Goal: Answer question/provide support

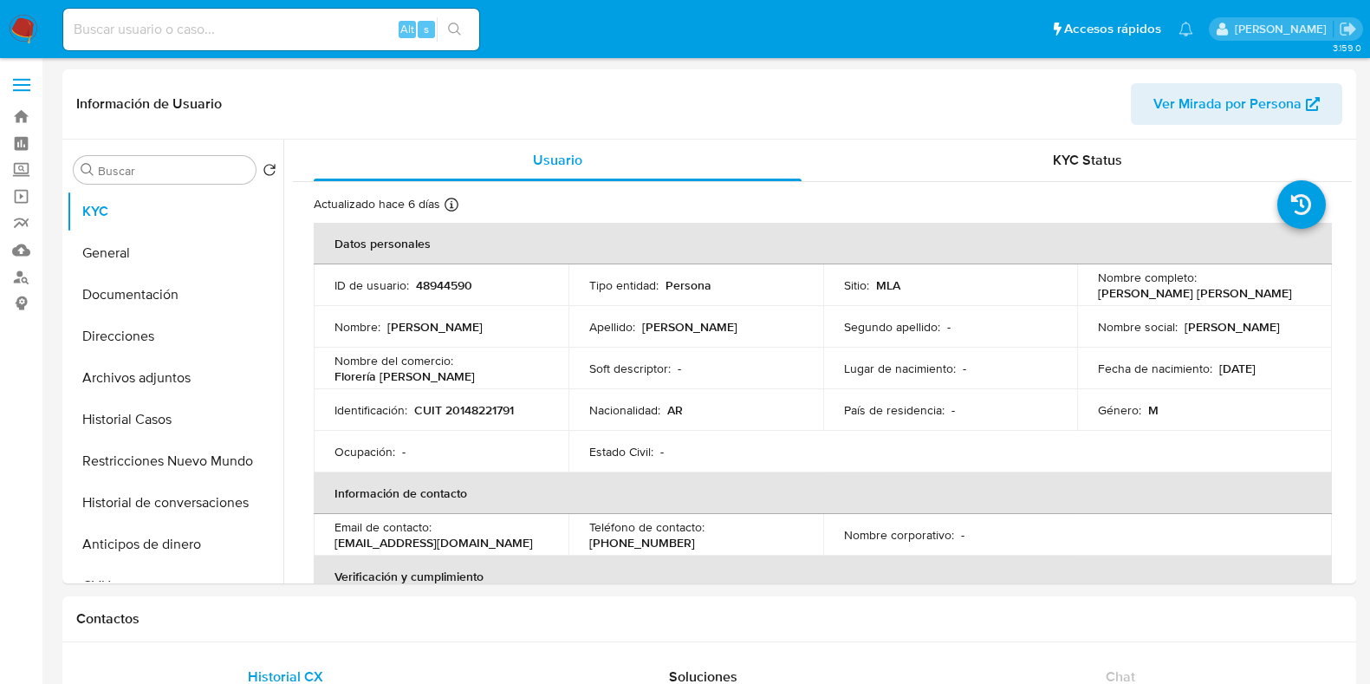
select select "10"
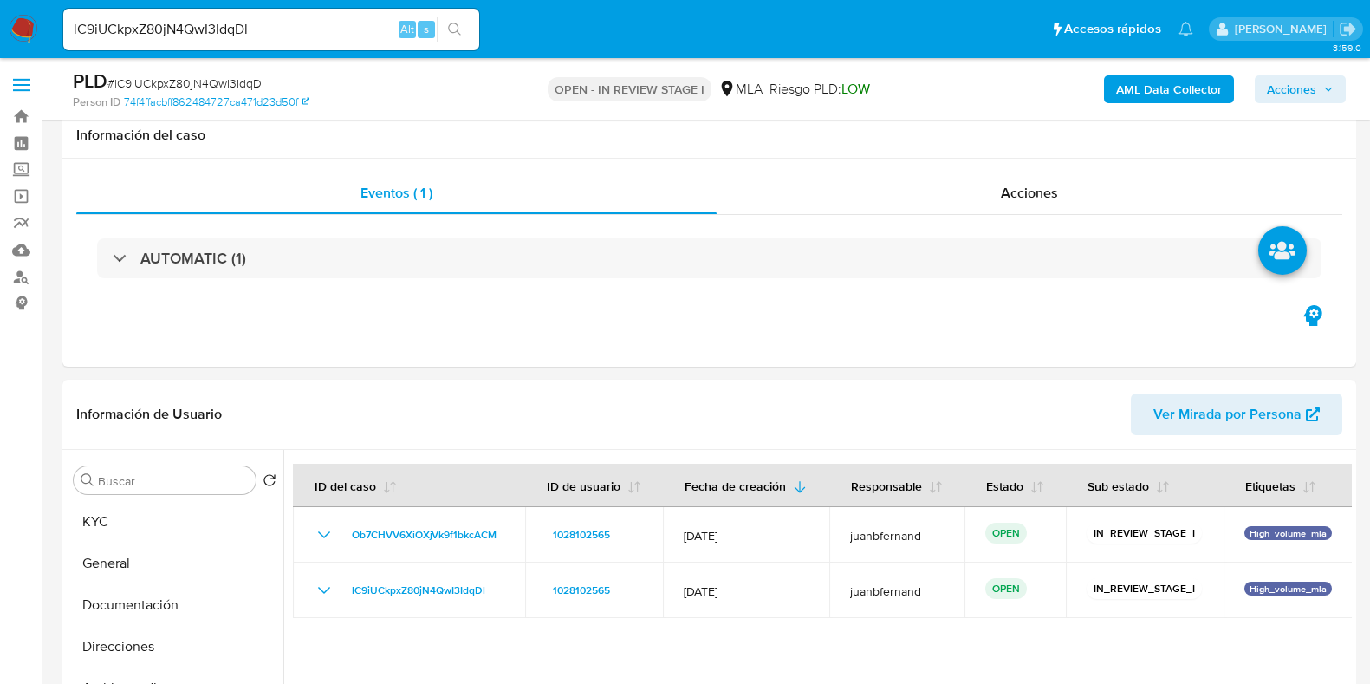
select select "10"
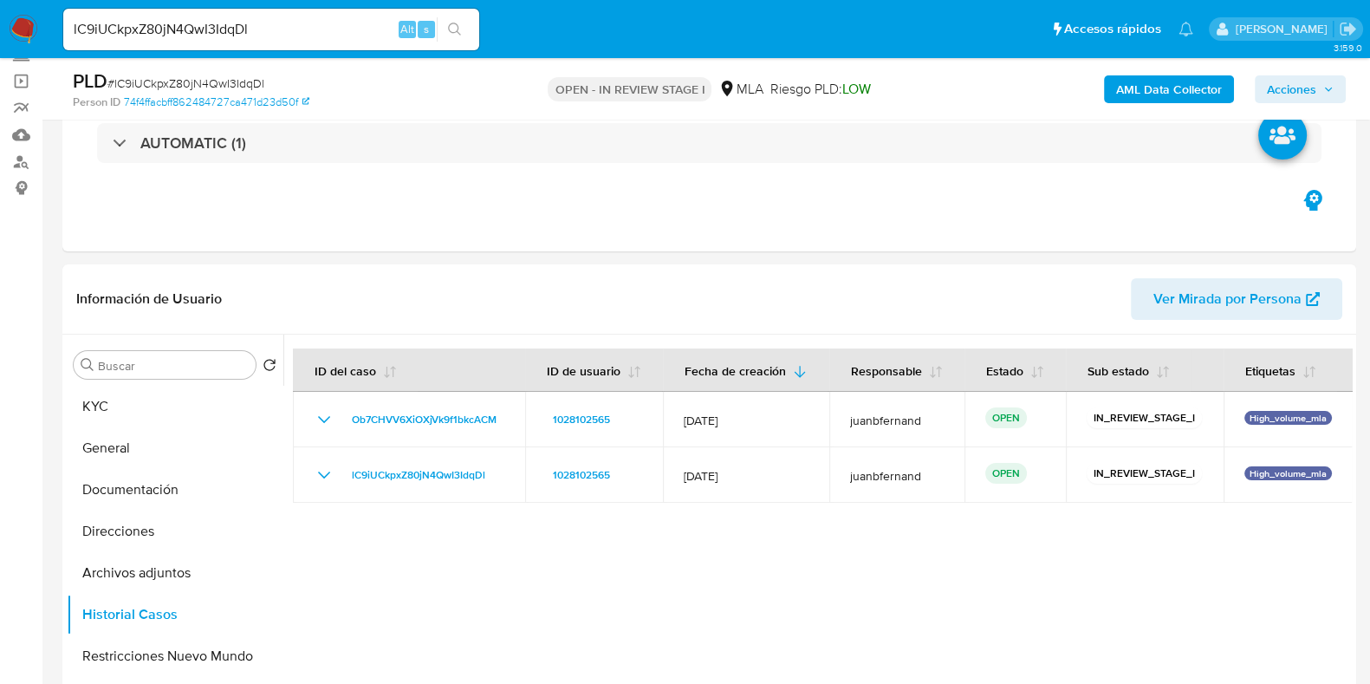
scroll to position [1272, 0]
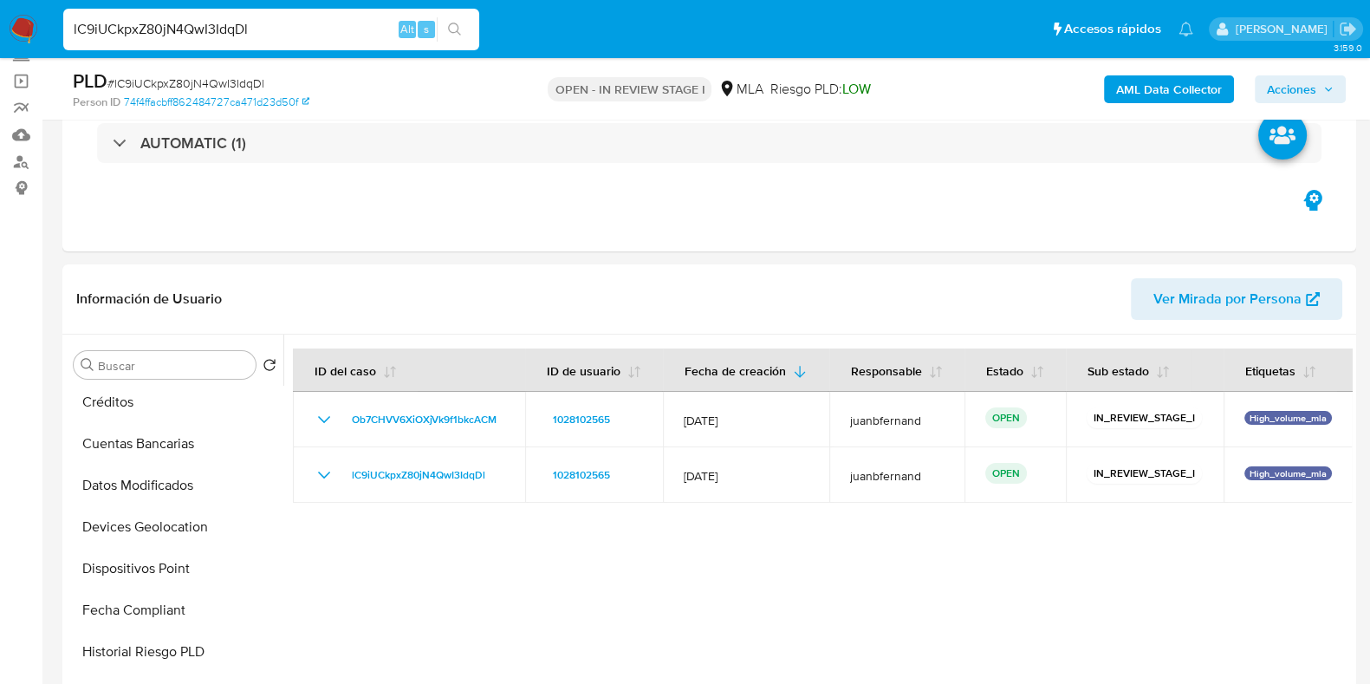
click at [316, 38] on input "lC9iUCkpxZ80jN4QwI3IdqDl" at bounding box center [271, 29] width 416 height 23
click at [465, 29] on button "search-icon" at bounding box center [455, 29] width 36 height 24
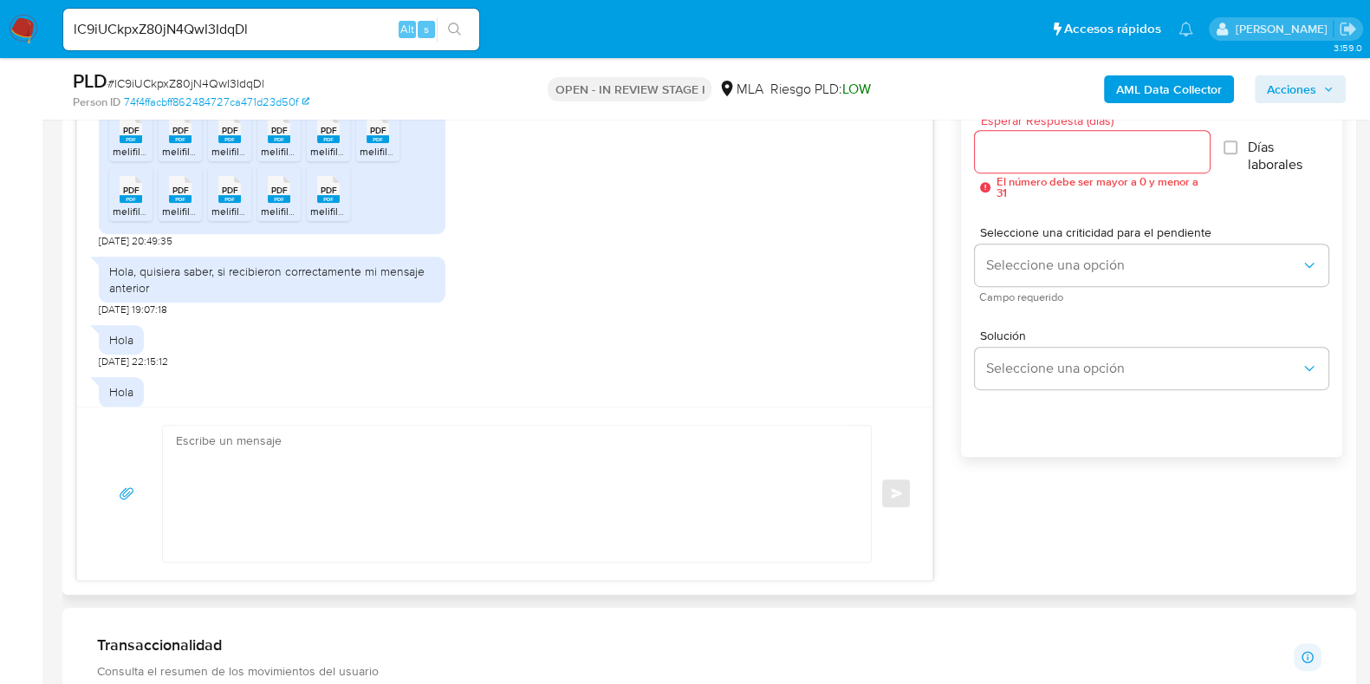
scroll to position [1780, 0]
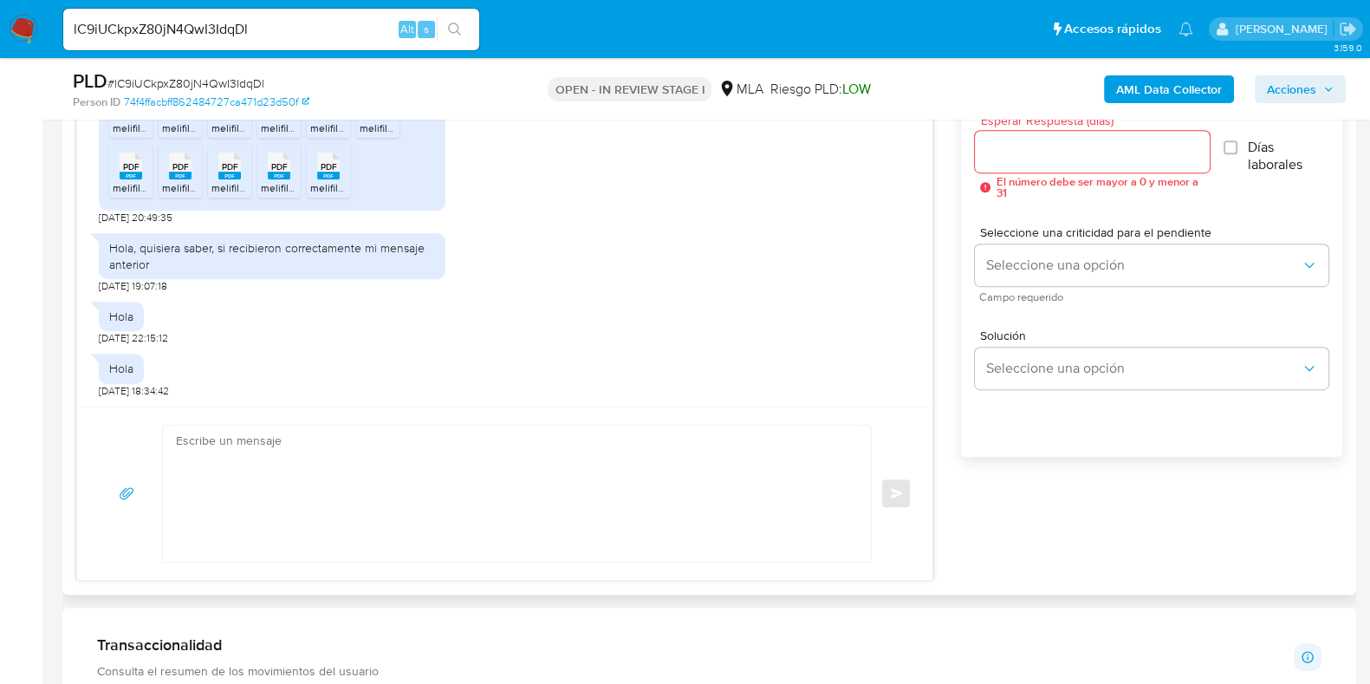
click at [254, 496] on textarea at bounding box center [512, 494] width 673 height 136
paste textarea "Hola. ¡Muchas gracias por tu respuesta! Confirmamos la recepción de la document…"
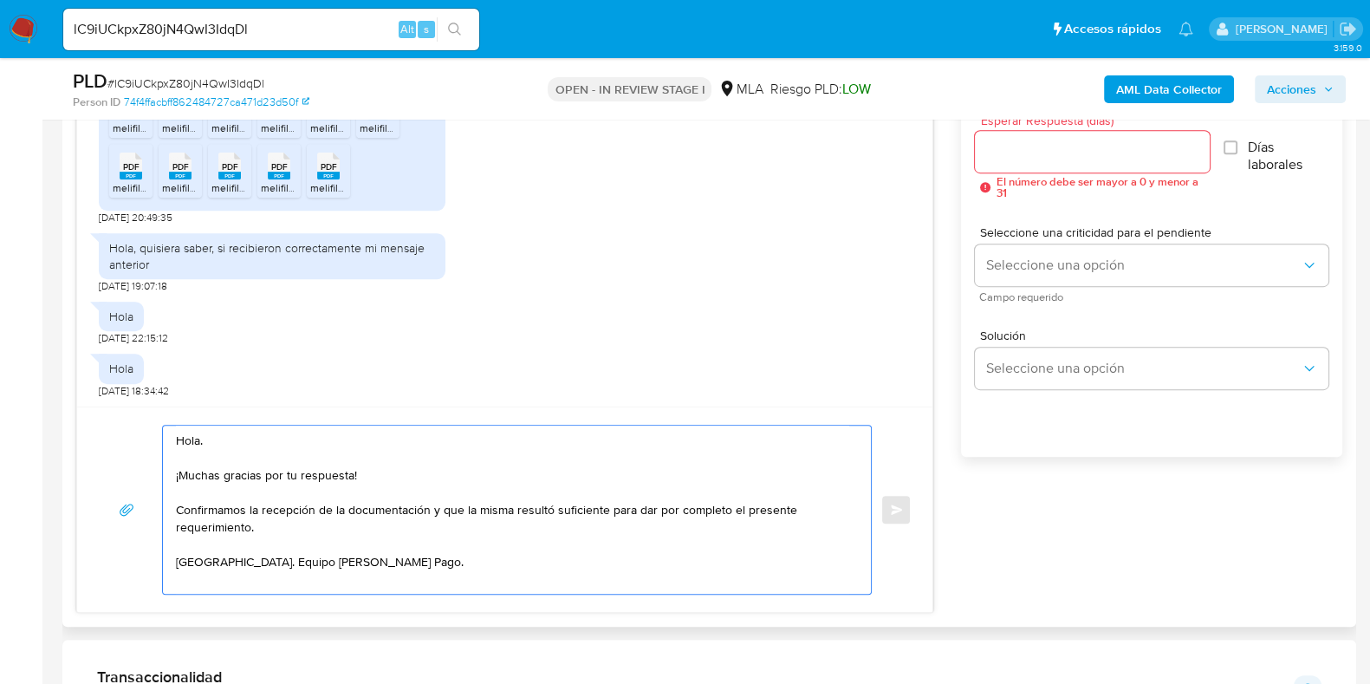
type textarea "Hola. ¡Muchas gracias por tu respuesta! Confirmamos la recepción de la document…"
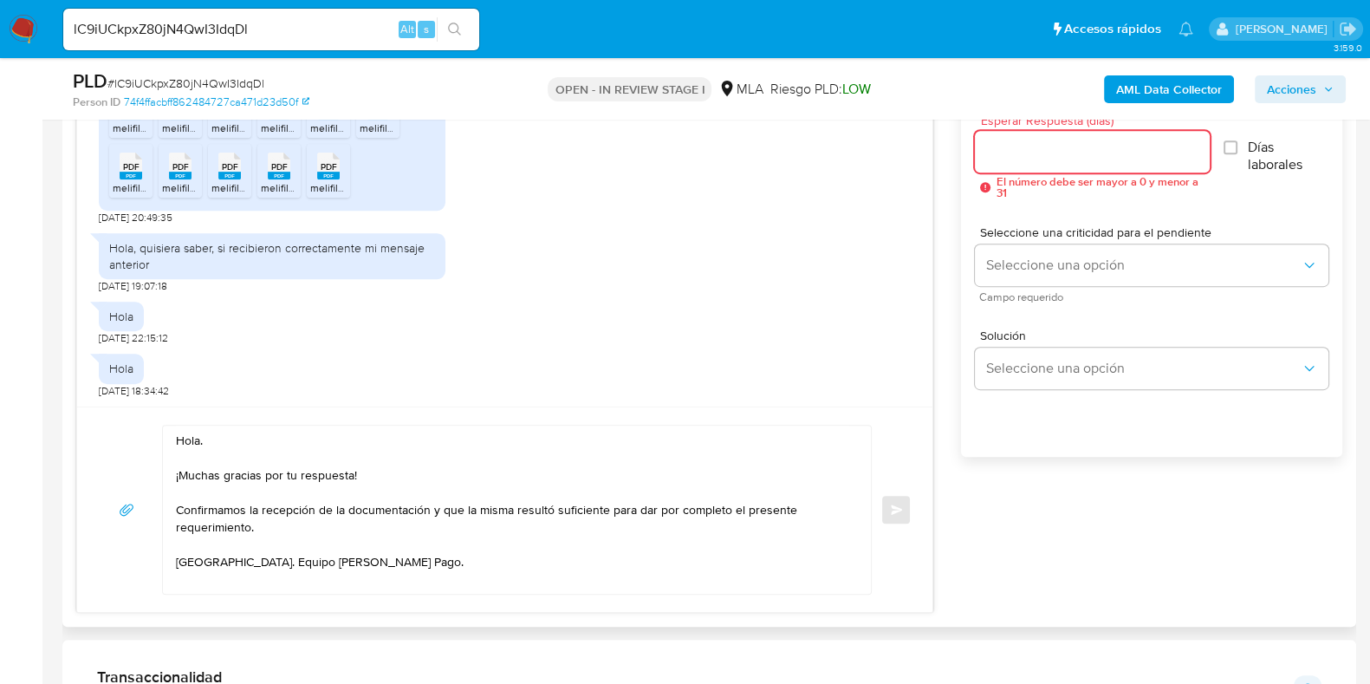
click at [1059, 157] on input "Esperar Respuesta (días)" at bounding box center [1092, 151] width 234 height 23
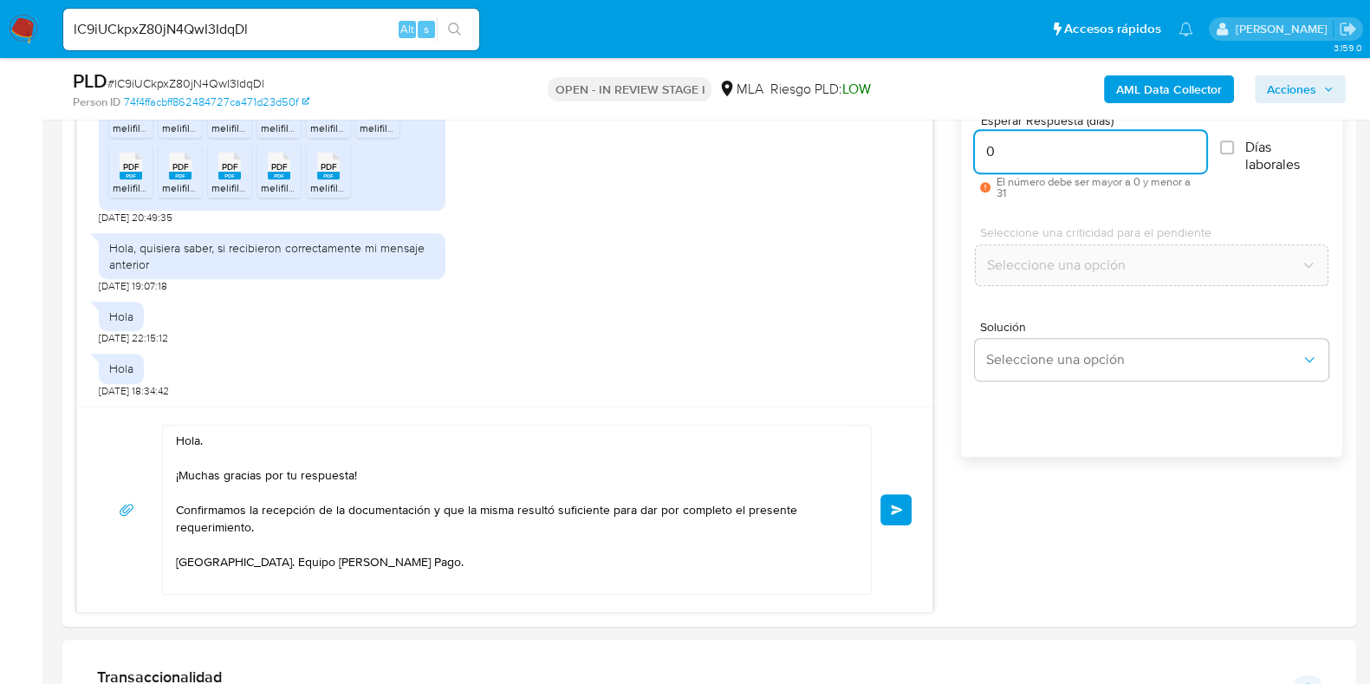
type input "0"
click at [281, 12] on div "lC9iUCkpxZ80jN4QwI3IdqDl Alt s" at bounding box center [271, 30] width 416 height 42
click at [281, 25] on input "lC9iUCkpxZ80jN4QwI3IdqDl" at bounding box center [271, 29] width 416 height 23
click at [901, 501] on button "Enviar" at bounding box center [896, 509] width 31 height 31
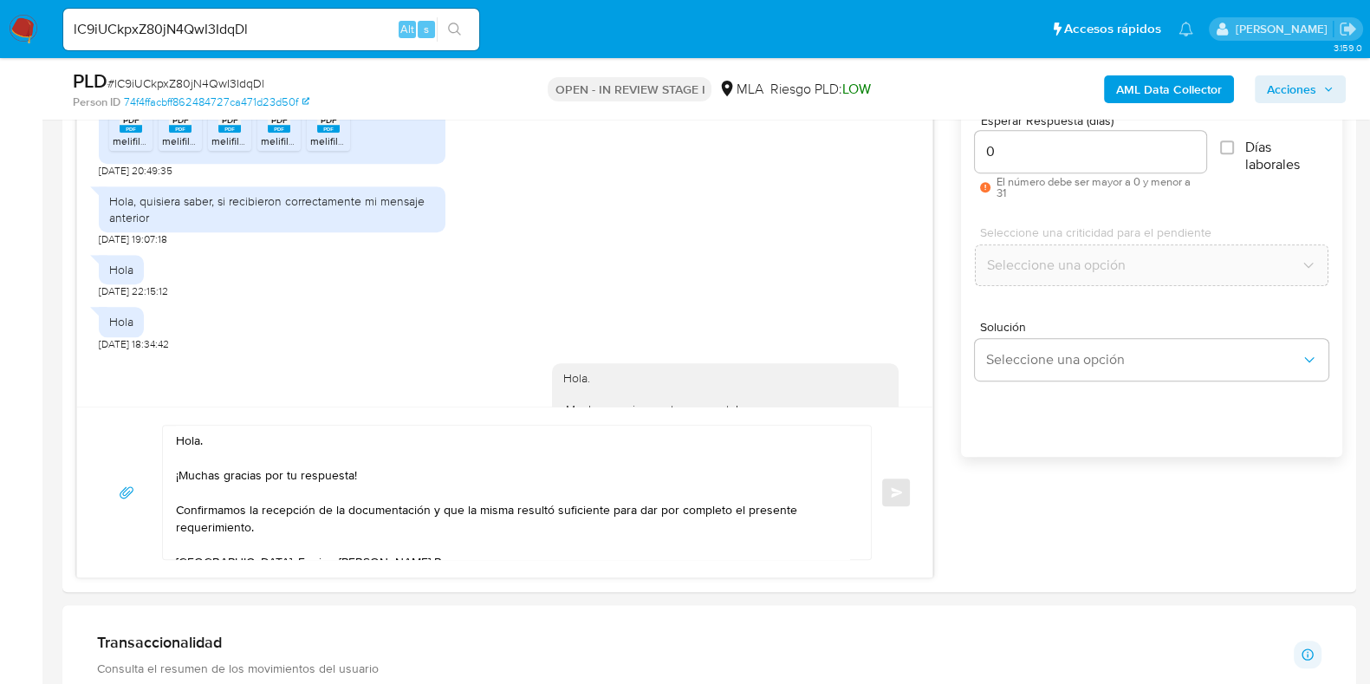
scroll to position [1972, 0]
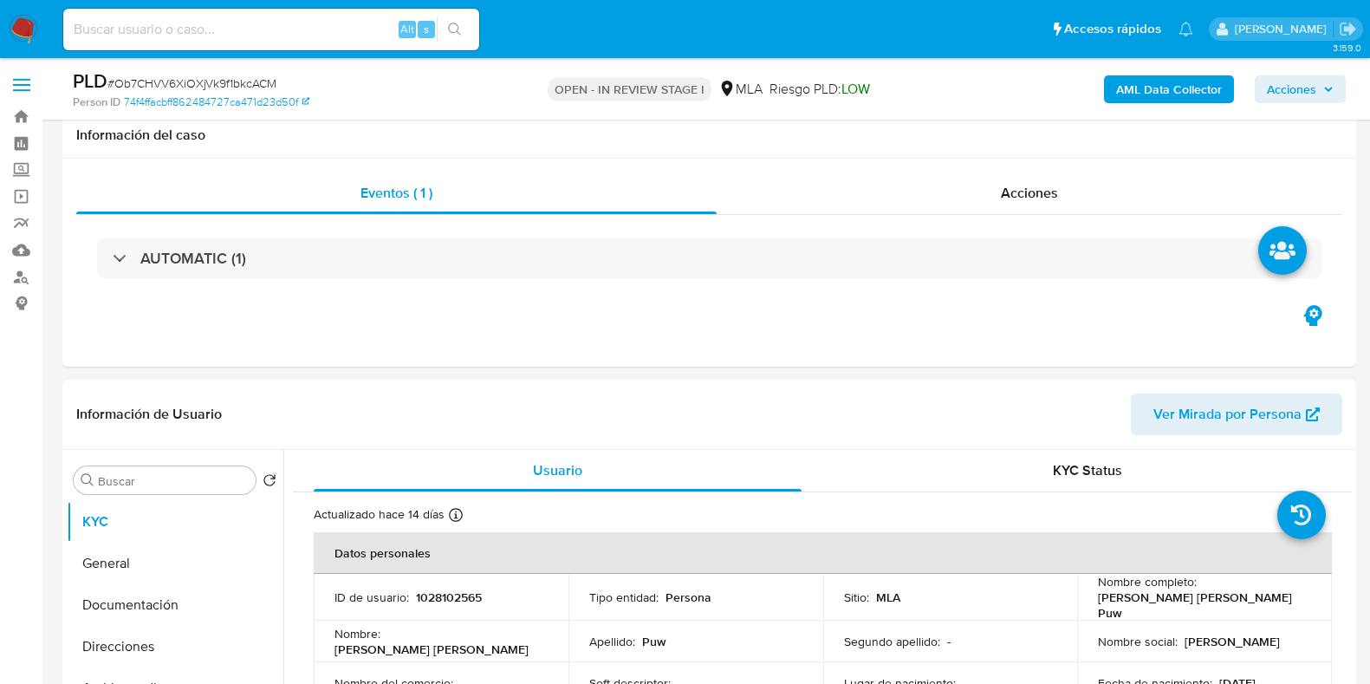
select select "10"
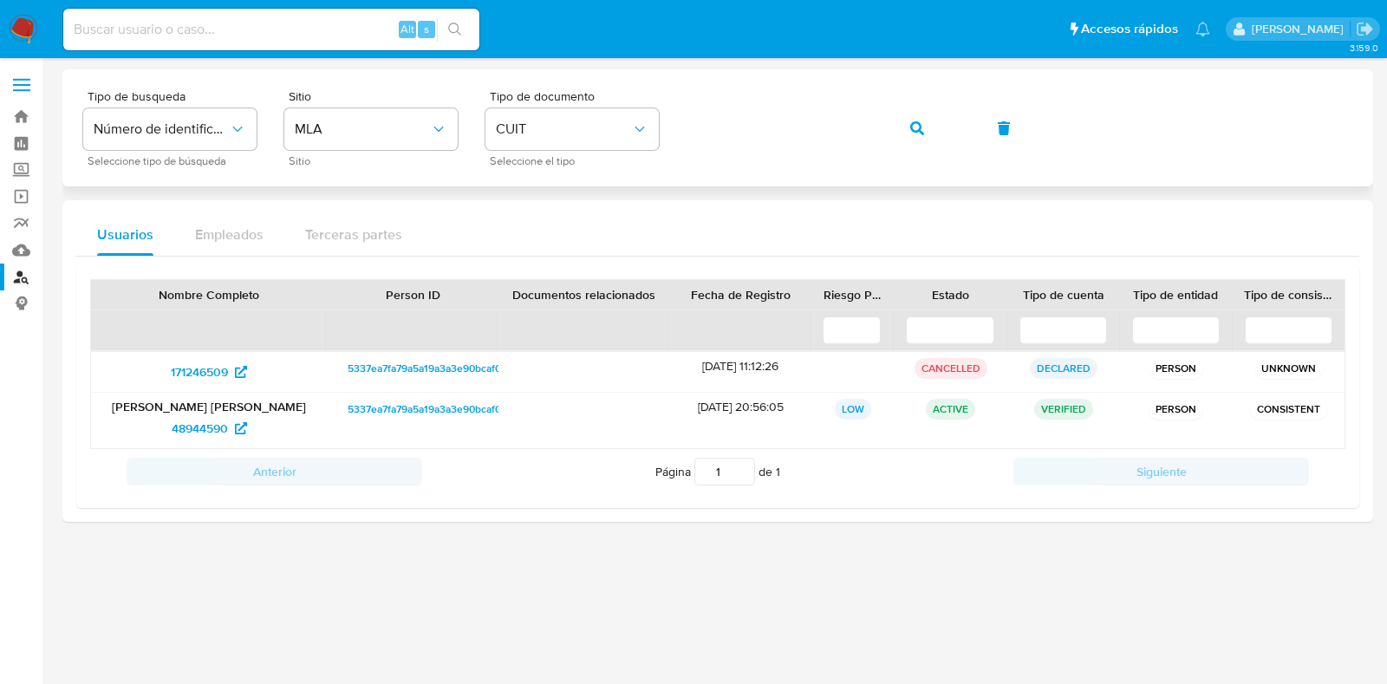
click at [1224, 114] on div "Tipo de busqueda Número de identificación Seleccione tipo de búsqueda Sitio MLA…" at bounding box center [717, 127] width 1269 height 75
click at [1265, 126] on div "Tipo de busqueda Número de identificación Seleccione tipo de búsqueda Sitio MLA…" at bounding box center [717, 127] width 1269 height 75
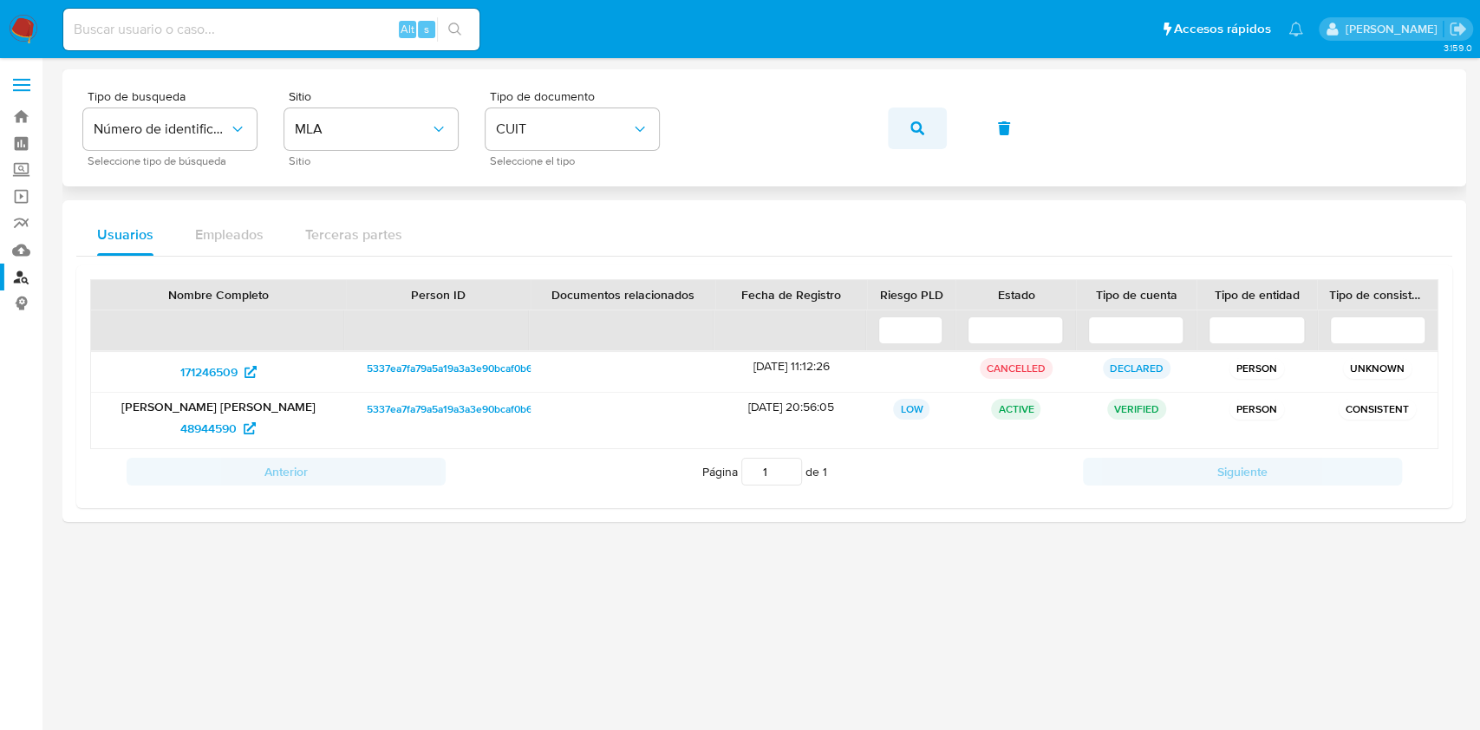
click at [934, 130] on button "button" at bounding box center [917, 128] width 59 height 42
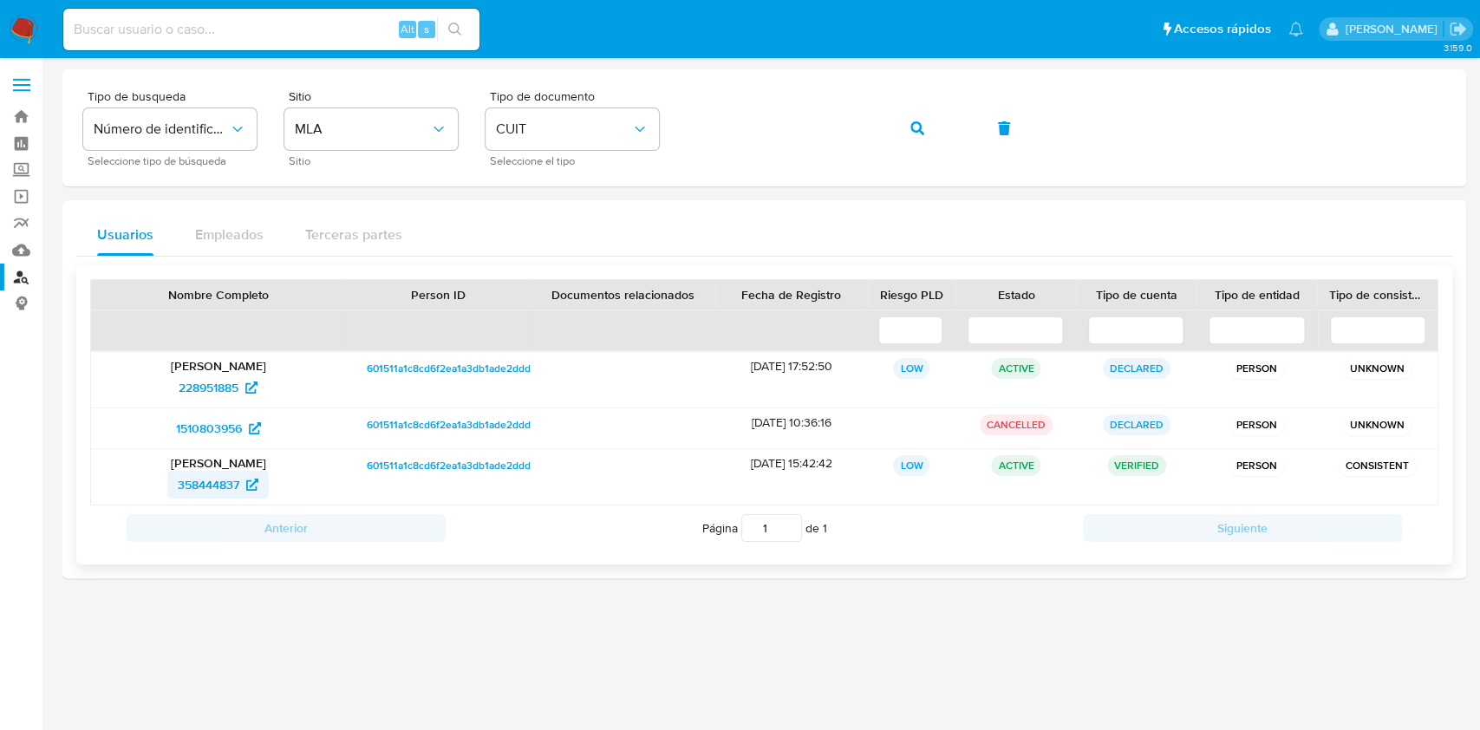
click at [215, 485] on span "358444837" at bounding box center [209, 485] width 62 height 28
click at [918, 134] on icon "button" at bounding box center [917, 128] width 14 height 14
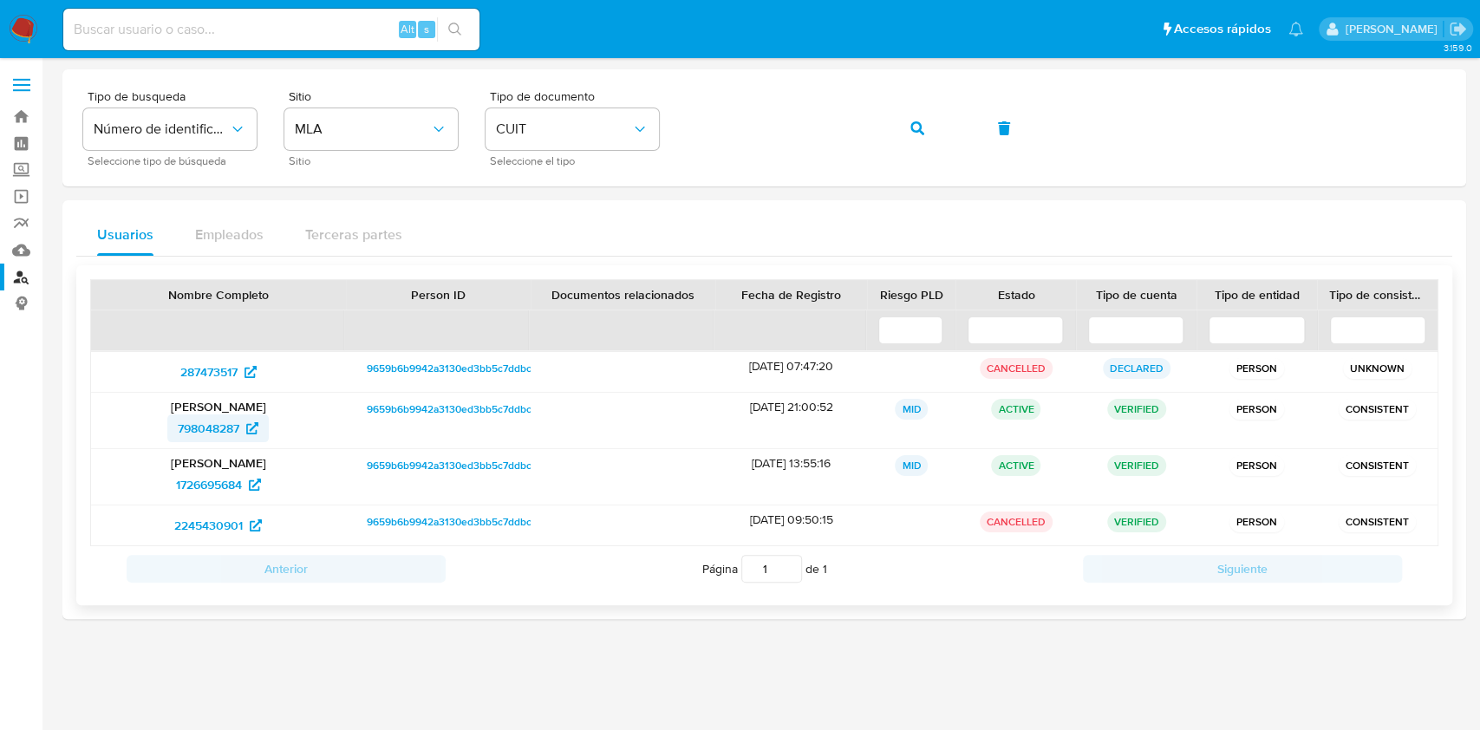
click at [229, 426] on span "798048287" at bounding box center [209, 428] width 62 height 28
click at [231, 482] on span "1726695684" at bounding box center [209, 485] width 66 height 28
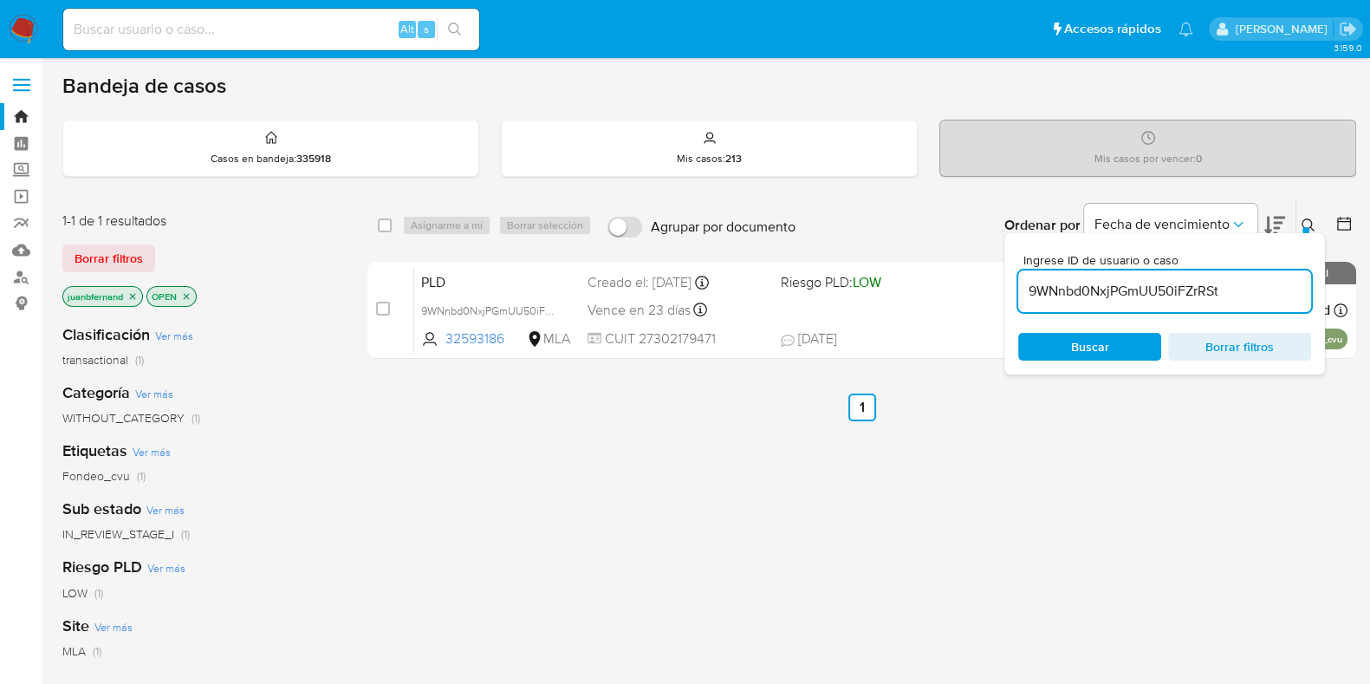
click at [1280, 301] on div "9WNnbd0NxjPGmUU50iFZrRSt" at bounding box center [1164, 291] width 293 height 42
click at [1275, 286] on input "9WNnbd0NxjPGmUU50iFZrRSt" at bounding box center [1164, 291] width 293 height 23
paste input "lC9iUCkpxZ80jN4QwI3IdqDl"
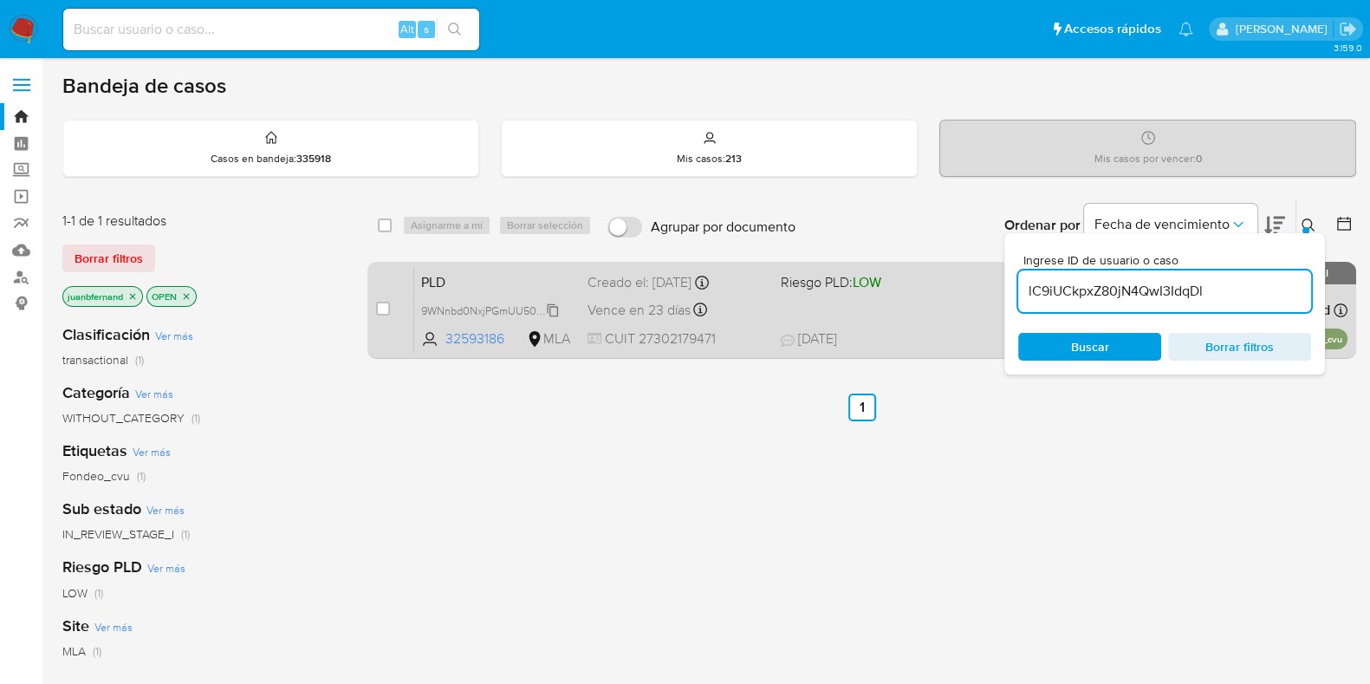
type input "lC9iUCkpxZ80jN4QwI3IdqDl"
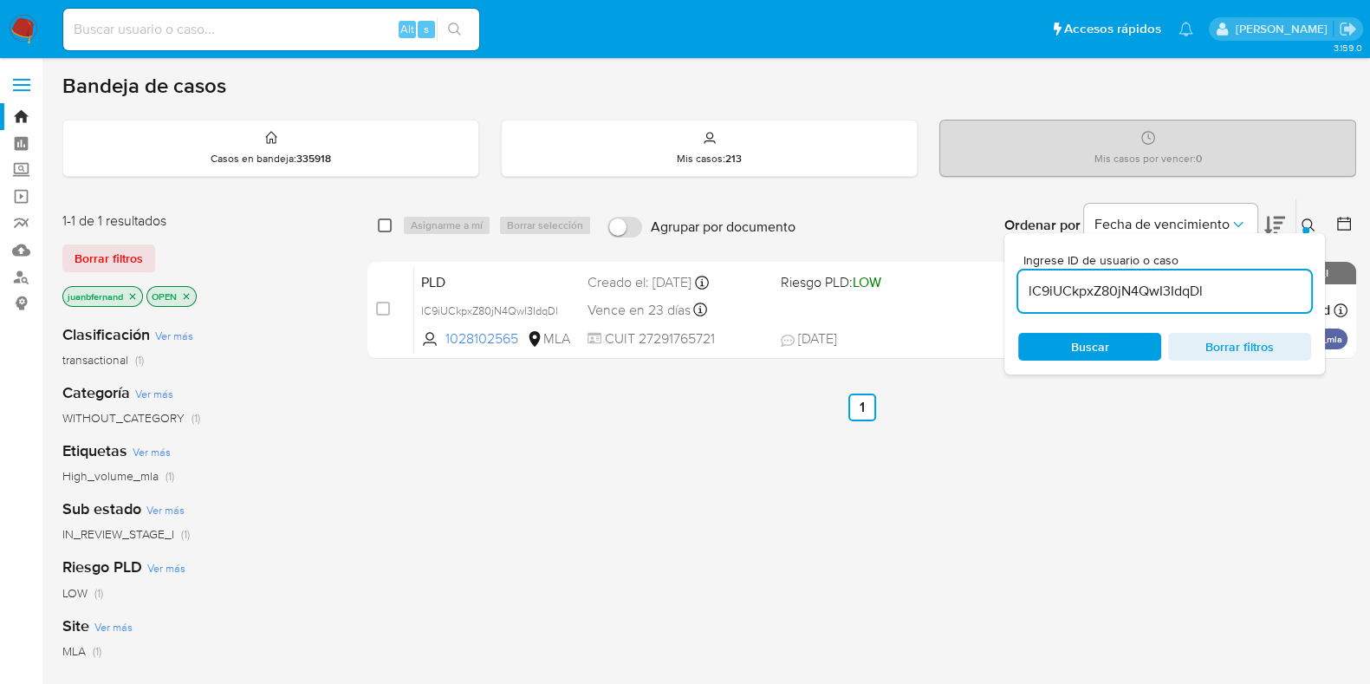
click at [386, 226] on input "checkbox" at bounding box center [385, 225] width 14 height 14
checkbox input "true"
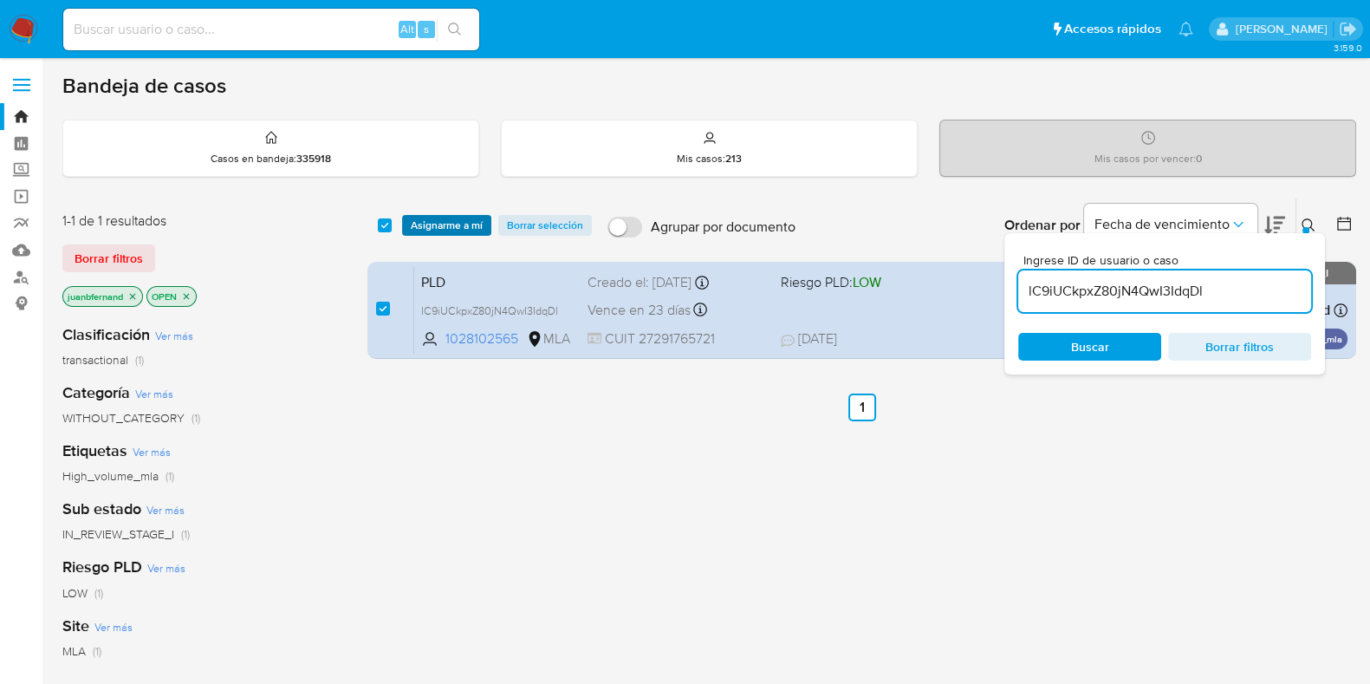
click at [430, 226] on span "Asignarme a mí" at bounding box center [447, 225] width 72 height 17
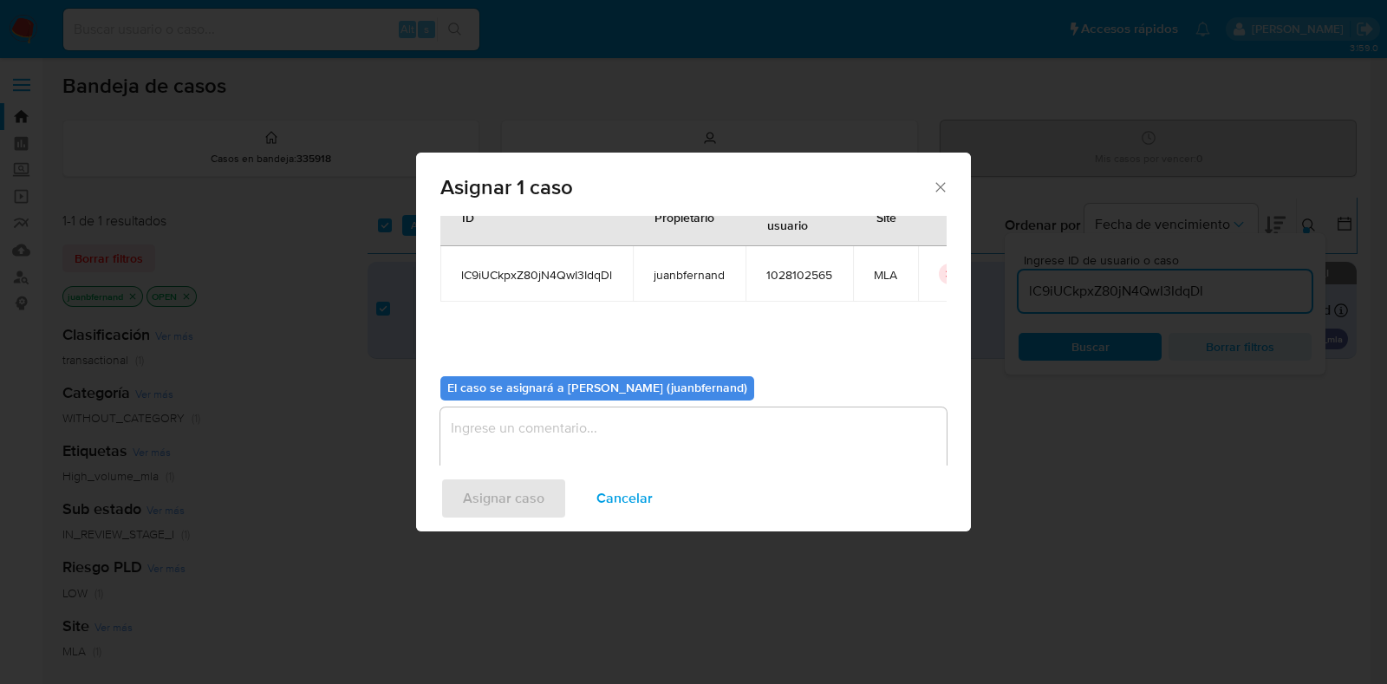
scroll to position [89, 0]
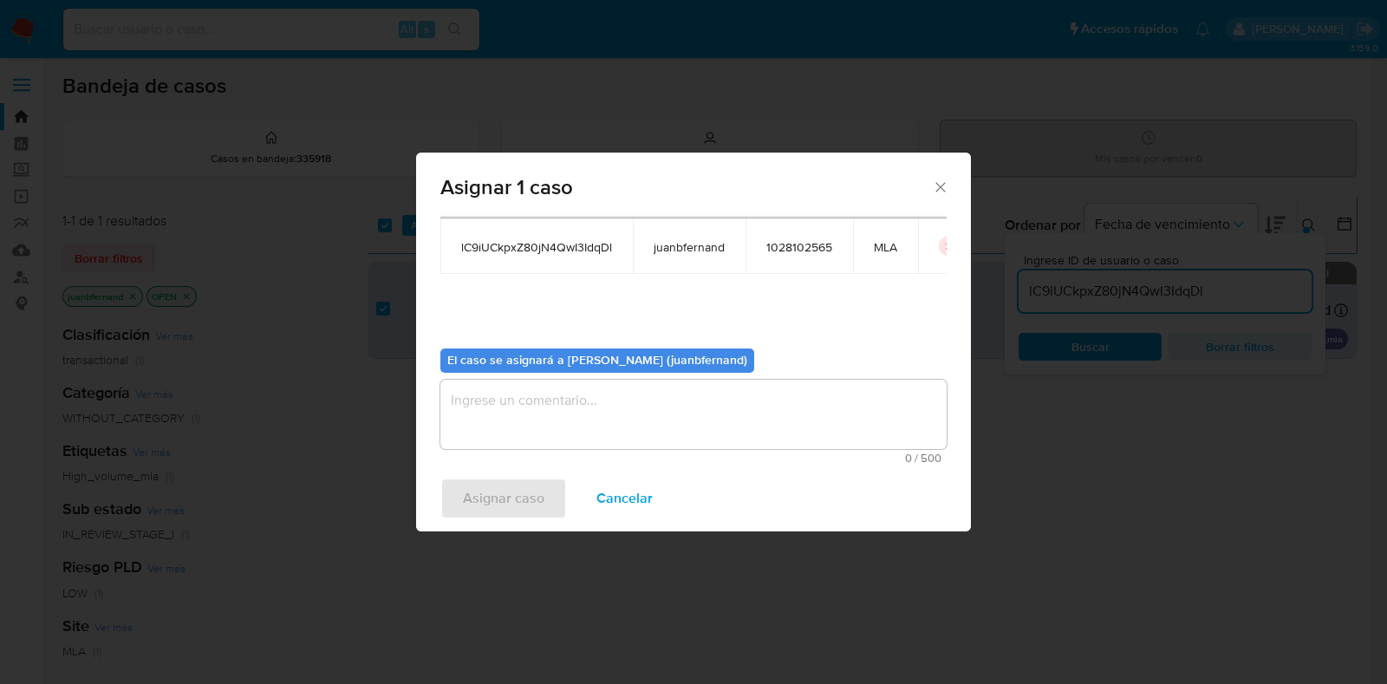
click at [665, 434] on textarea "assign-modal" at bounding box center [693, 414] width 506 height 69
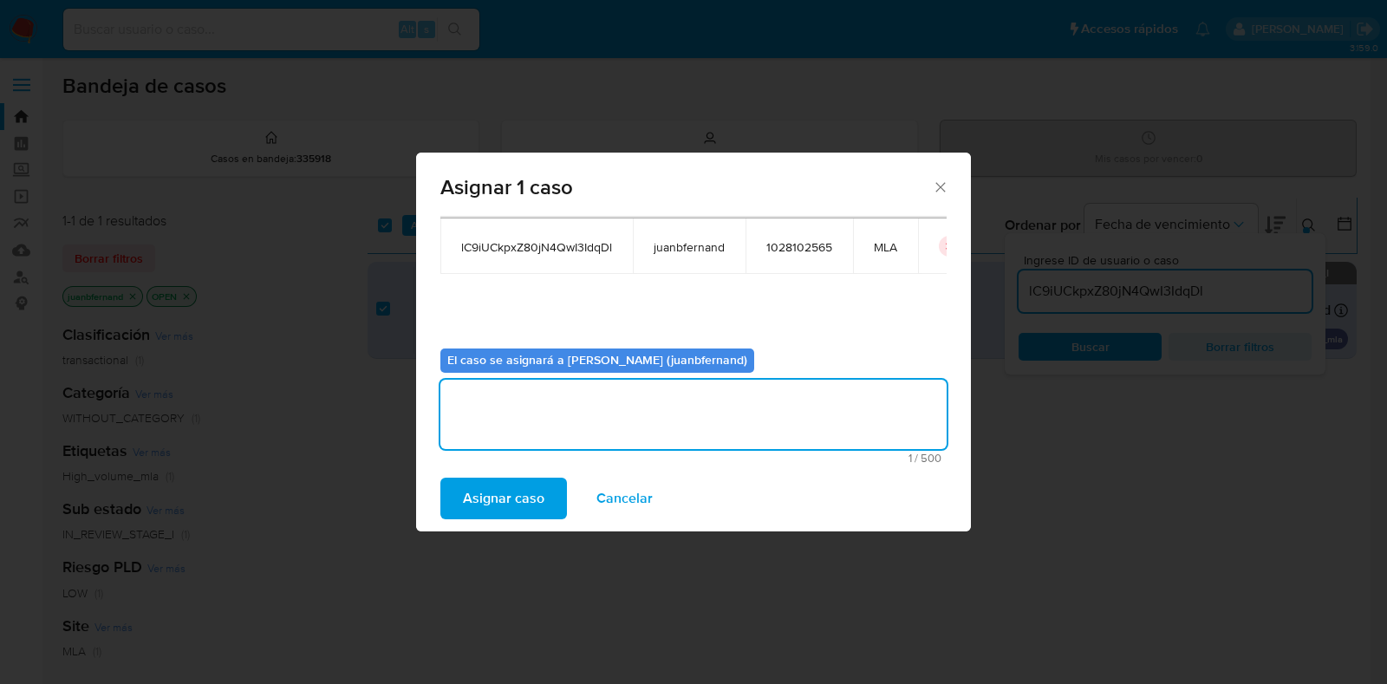
click at [464, 492] on span "Asignar caso" at bounding box center [503, 498] width 81 height 38
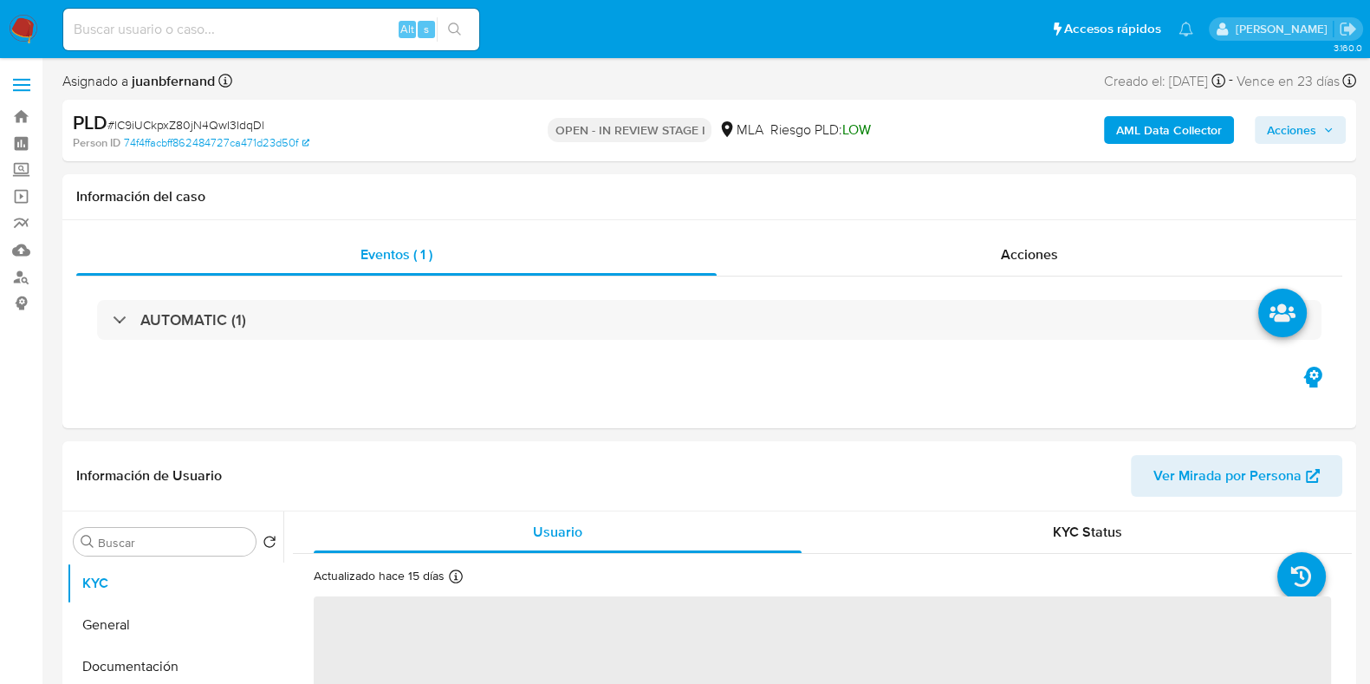
select select "10"
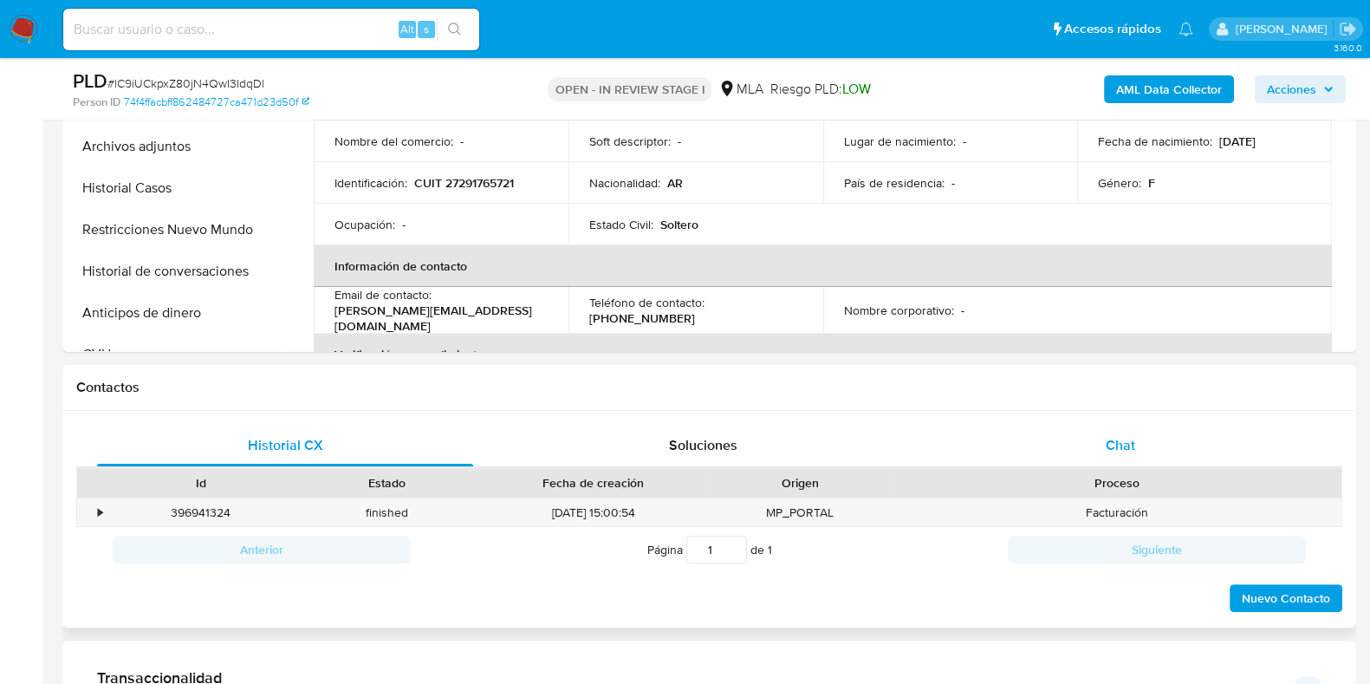
click at [1124, 463] on div "Chat" at bounding box center [1121, 446] width 376 height 42
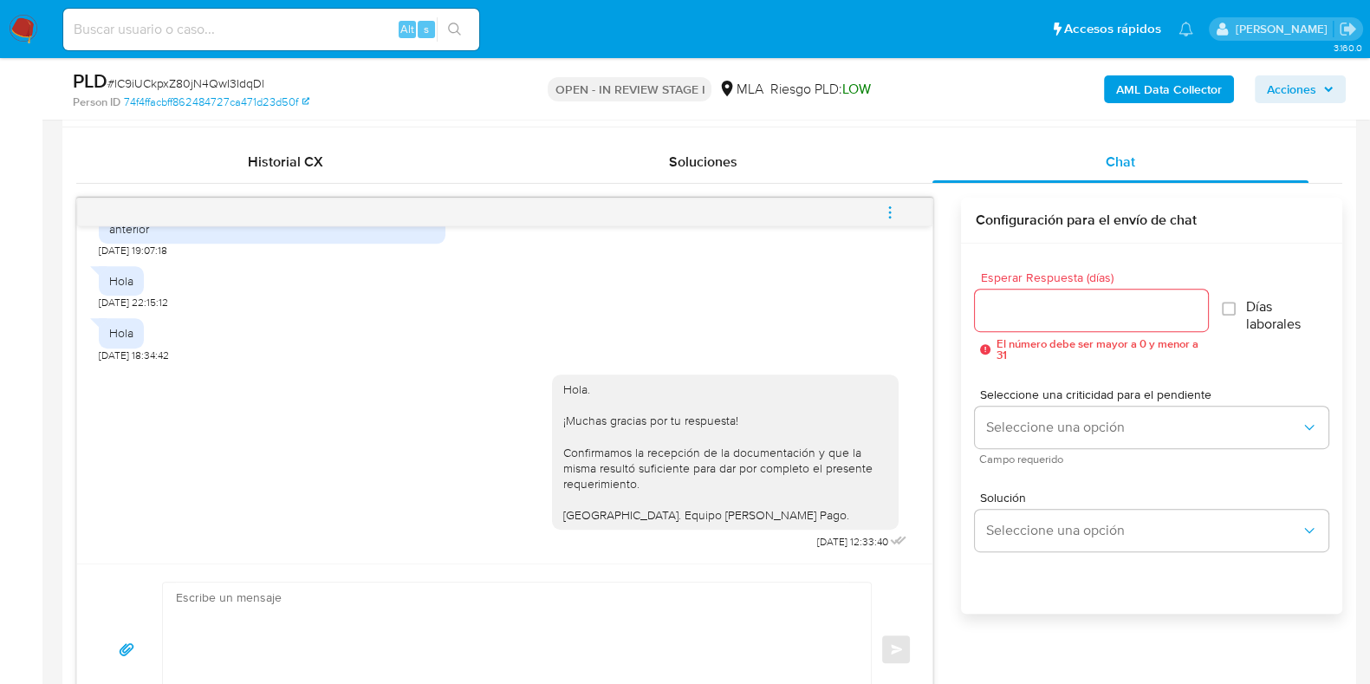
scroll to position [758, 0]
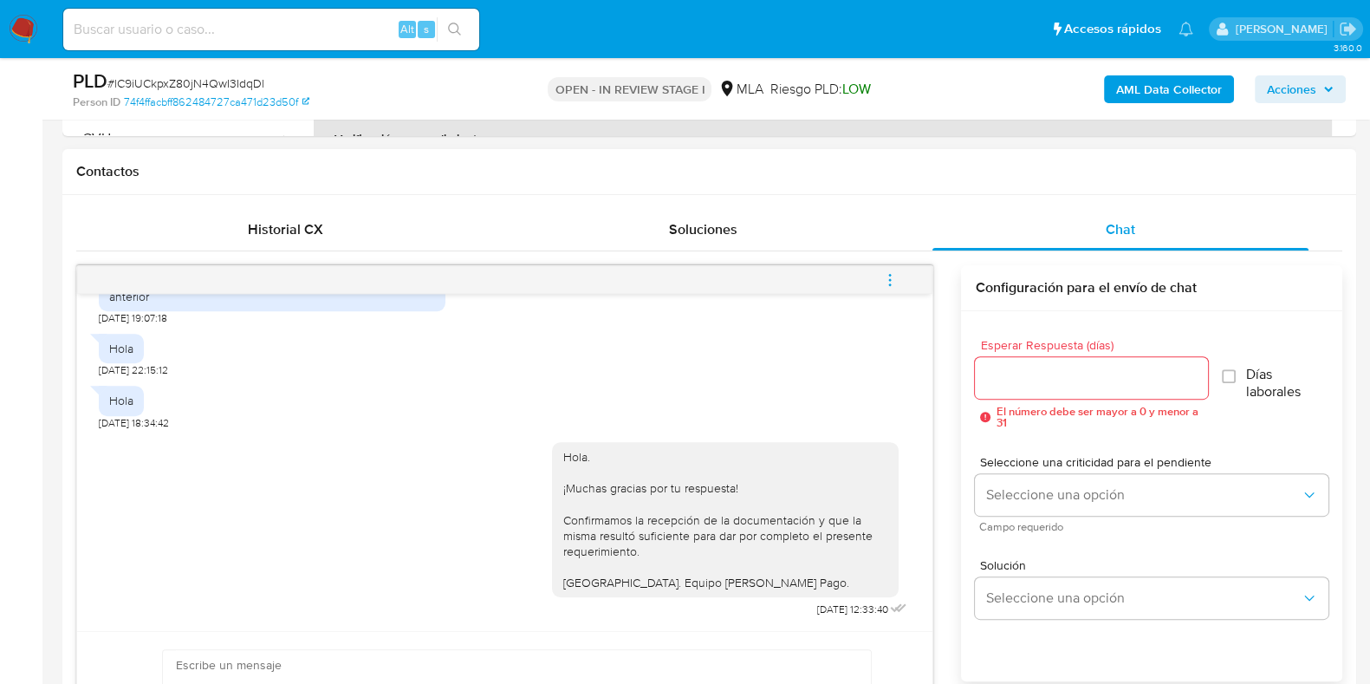
click at [878, 283] on button "menu-action" at bounding box center [890, 280] width 57 height 42
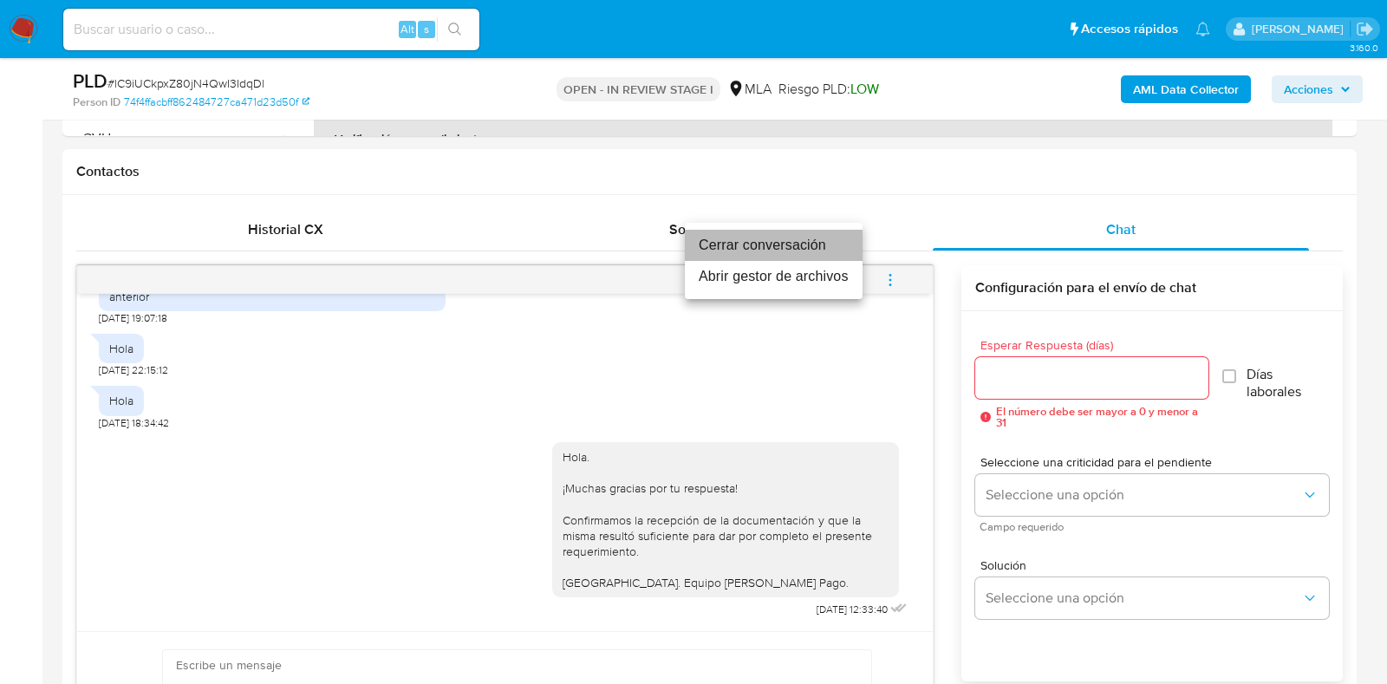
click at [730, 248] on li "Cerrar conversación" at bounding box center [774, 245] width 178 height 31
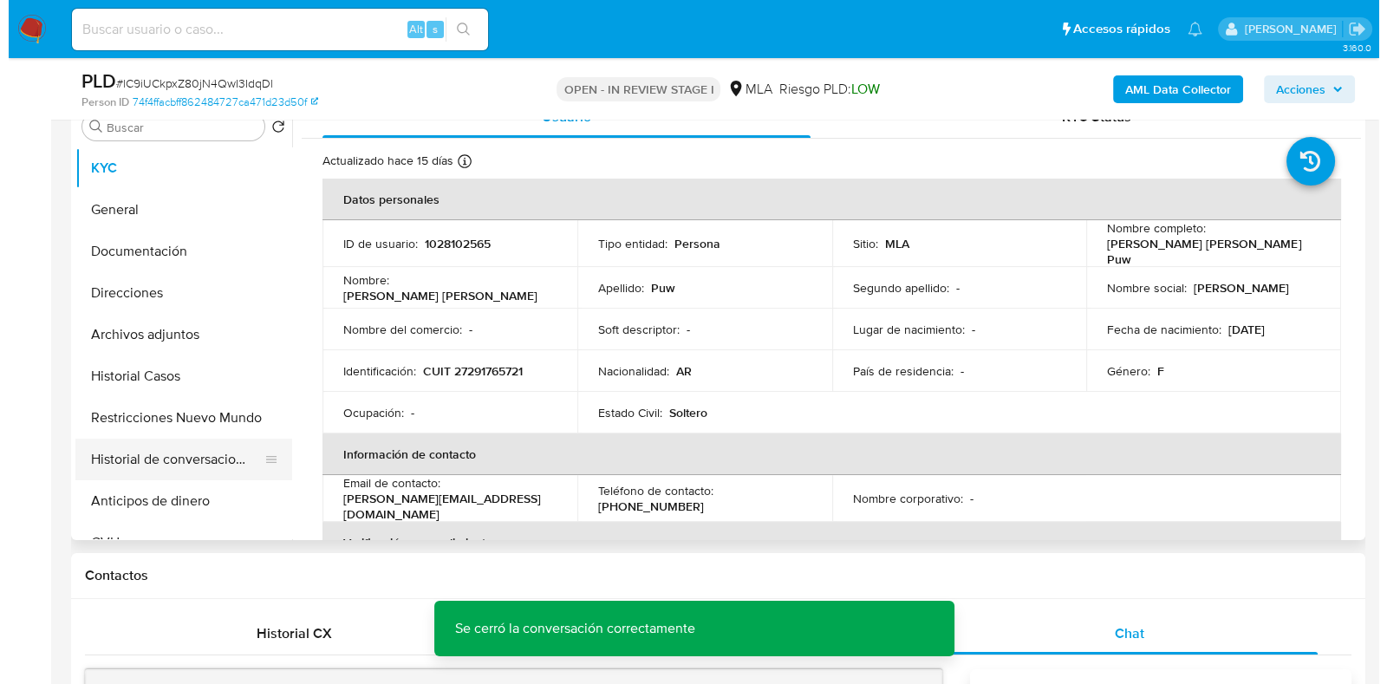
scroll to position [325, 0]
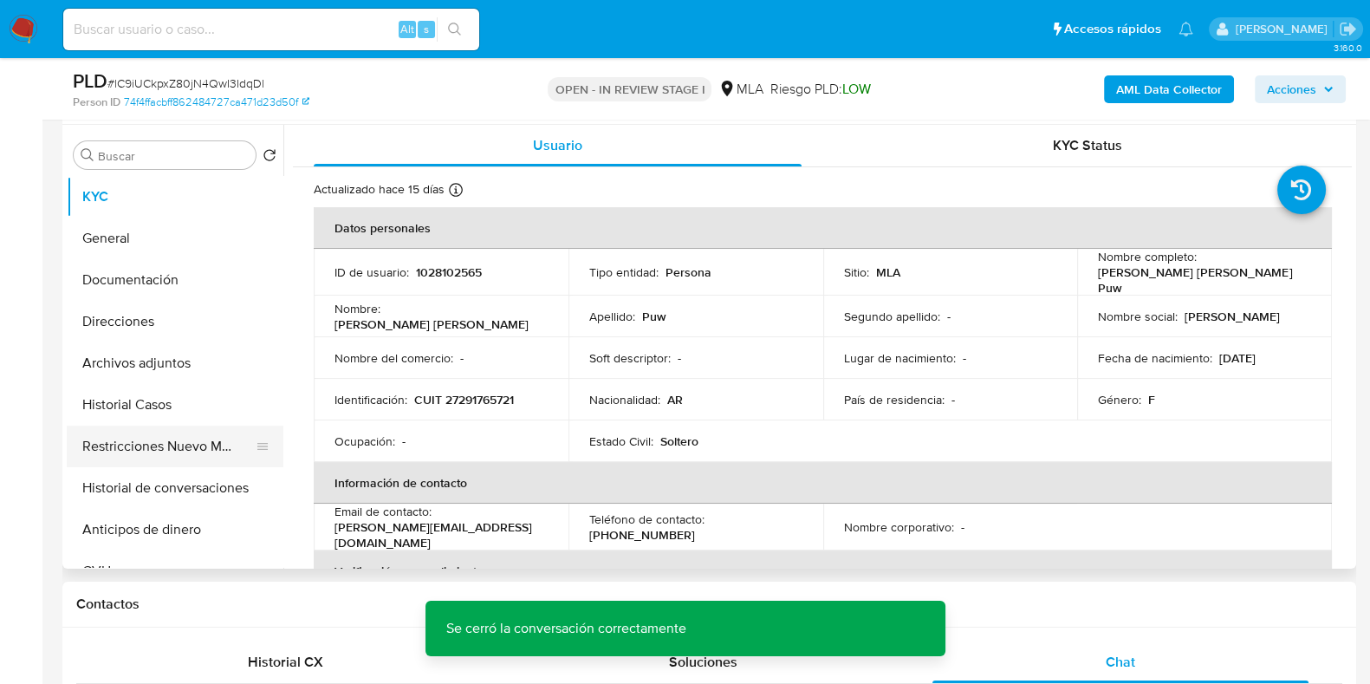
click at [208, 439] on button "Restricciones Nuevo Mundo" at bounding box center [168, 447] width 203 height 42
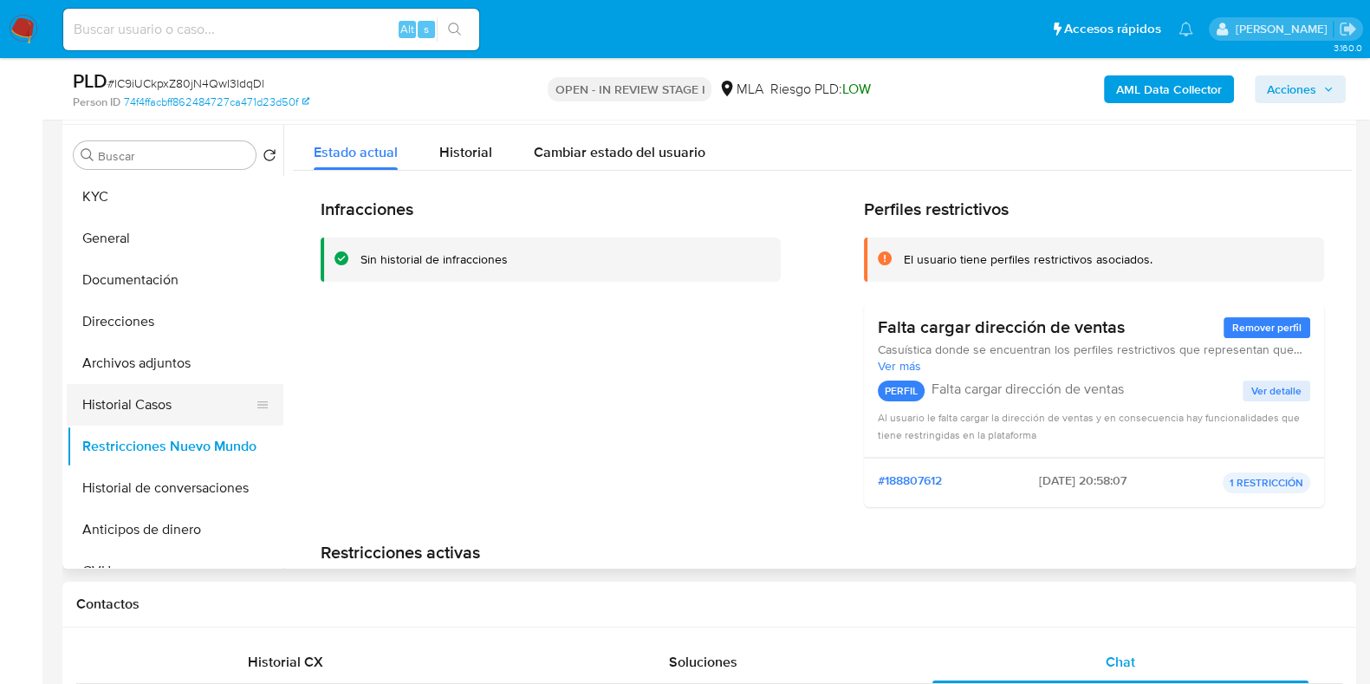
click at [169, 408] on button "Historial Casos" at bounding box center [168, 405] width 203 height 42
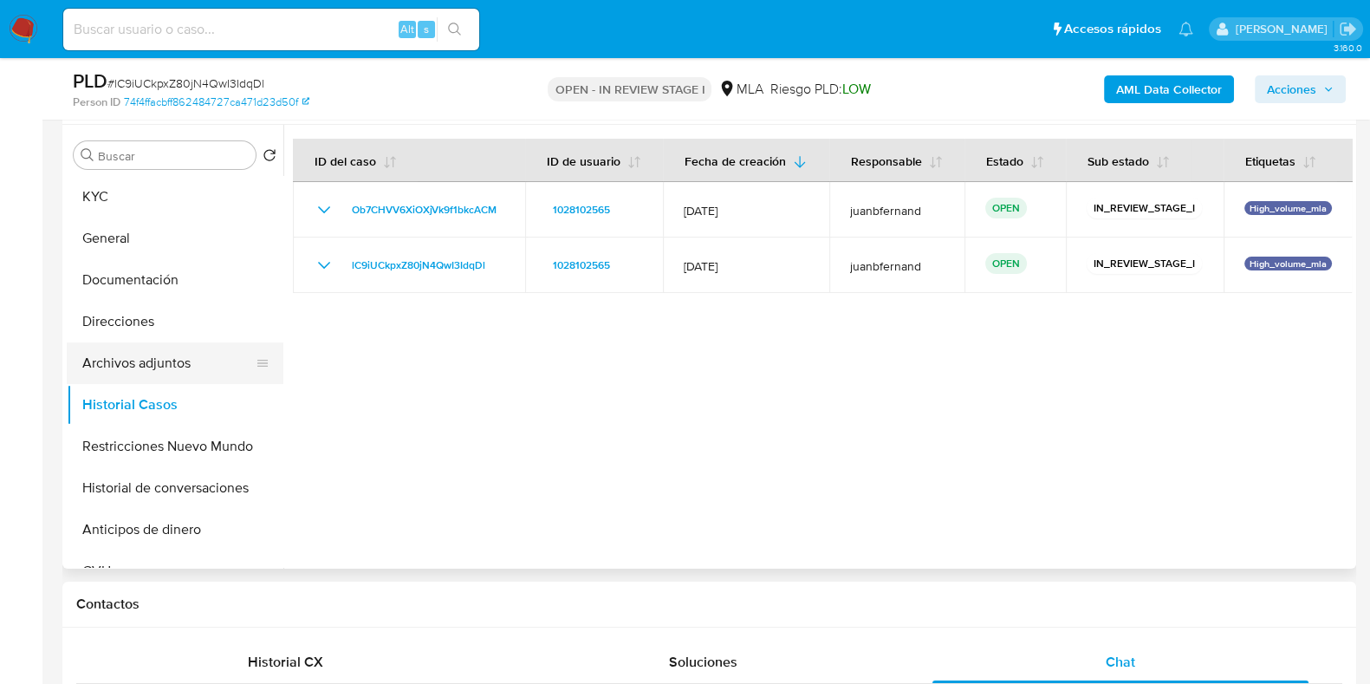
click at [175, 357] on button "Archivos adjuntos" at bounding box center [168, 363] width 203 height 42
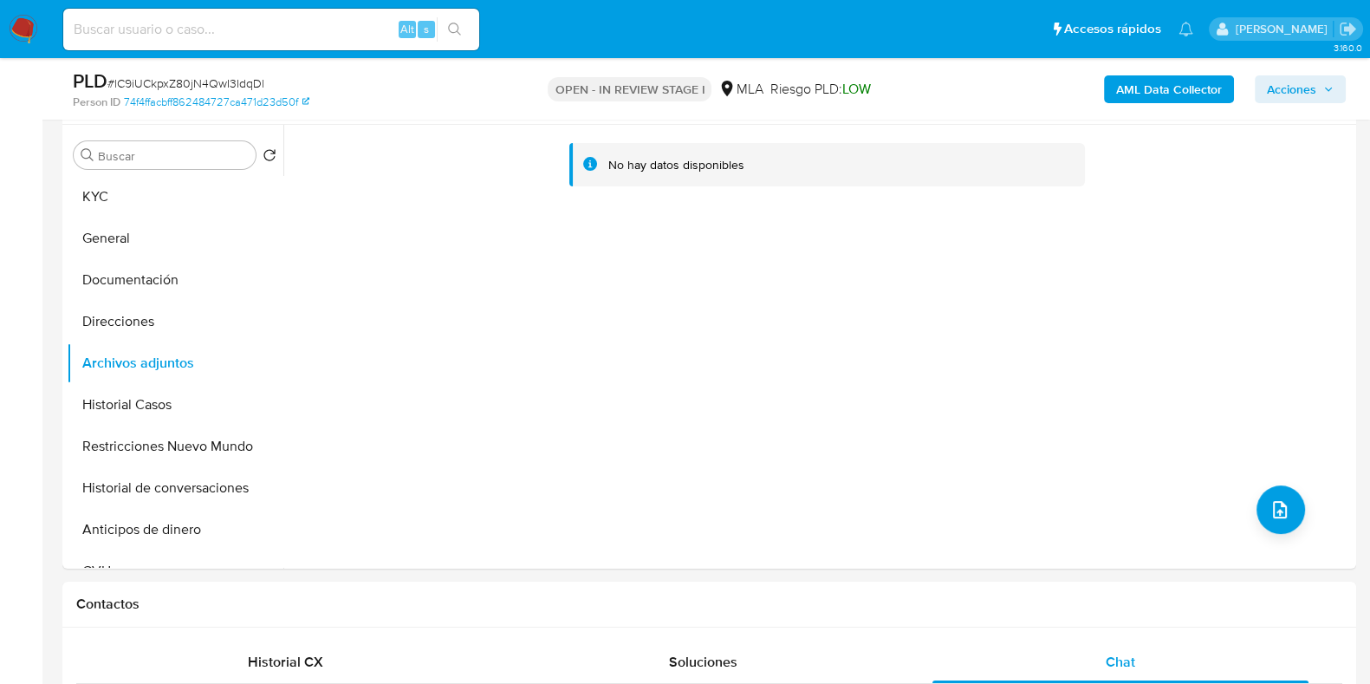
click at [1161, 85] on b "AML Data Collector" at bounding box center [1169, 89] width 106 height 28
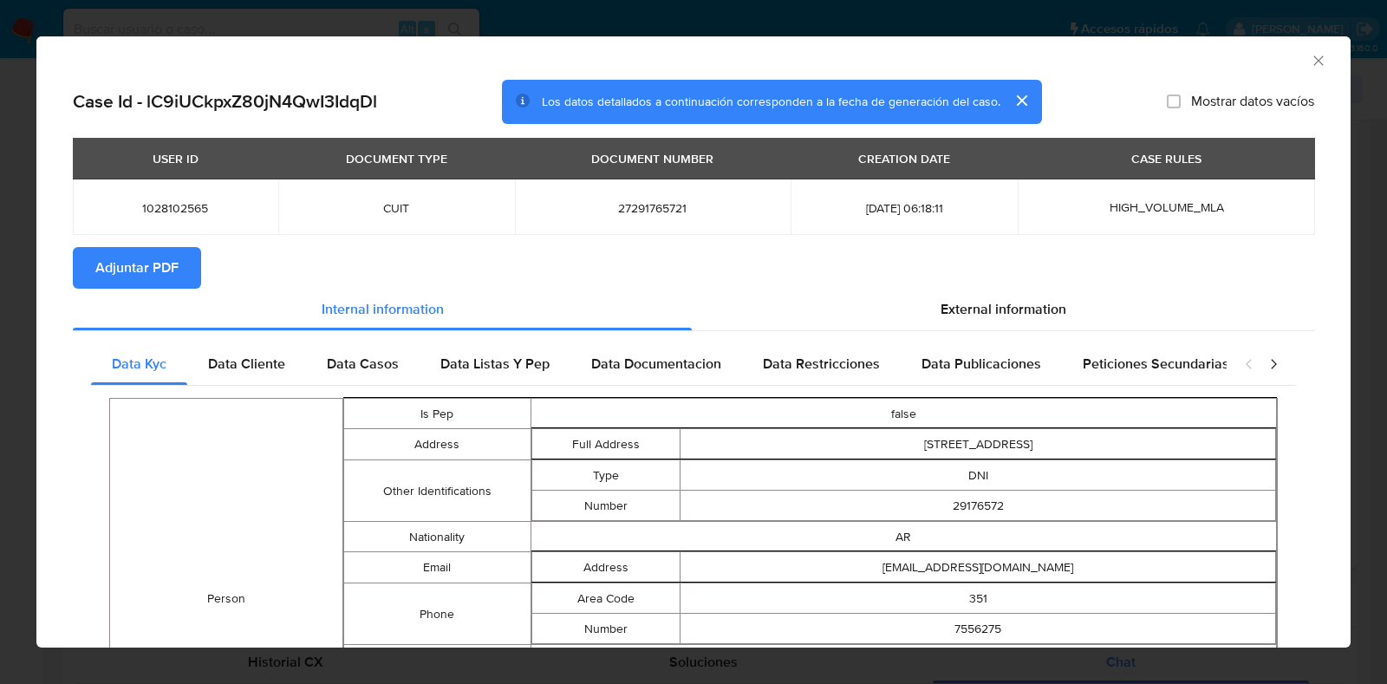
click at [186, 269] on button "Adjuntar PDF" at bounding box center [137, 268] width 128 height 42
click at [1313, 59] on icon "Cerrar ventana" at bounding box center [1318, 60] width 10 height 10
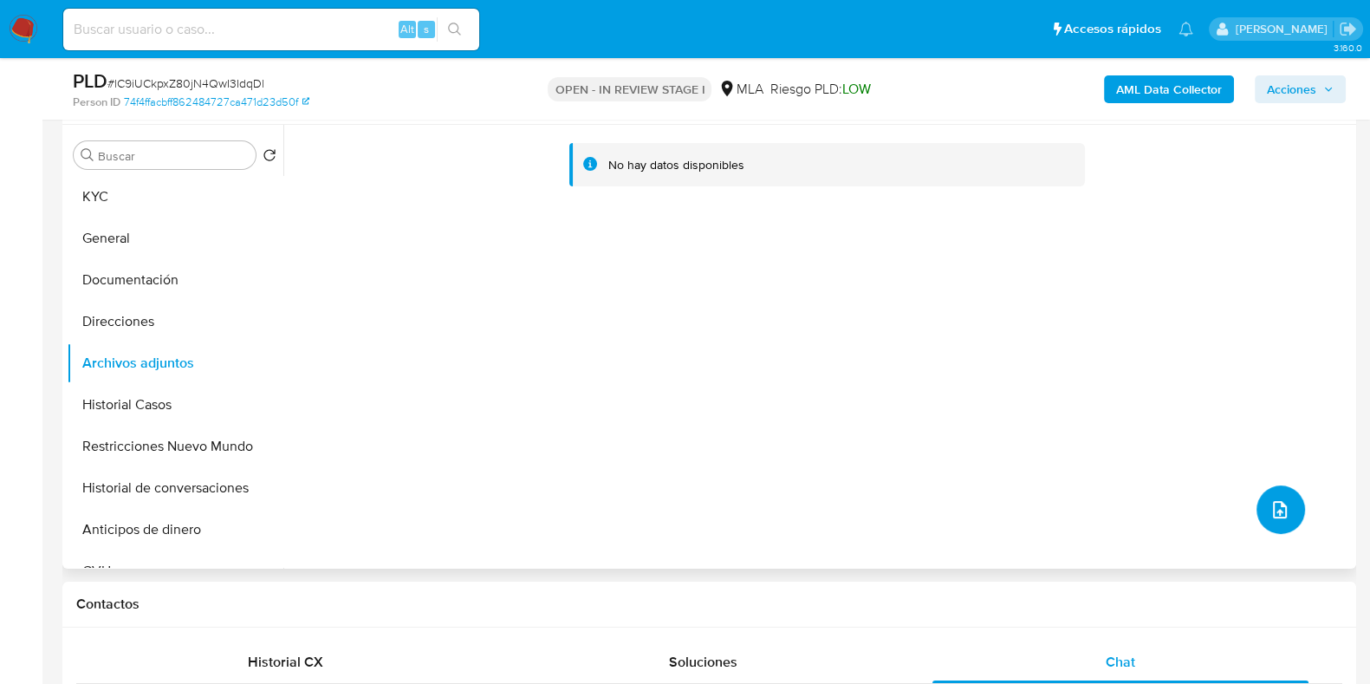
click at [1257, 502] on button "upload-file" at bounding box center [1281, 509] width 49 height 49
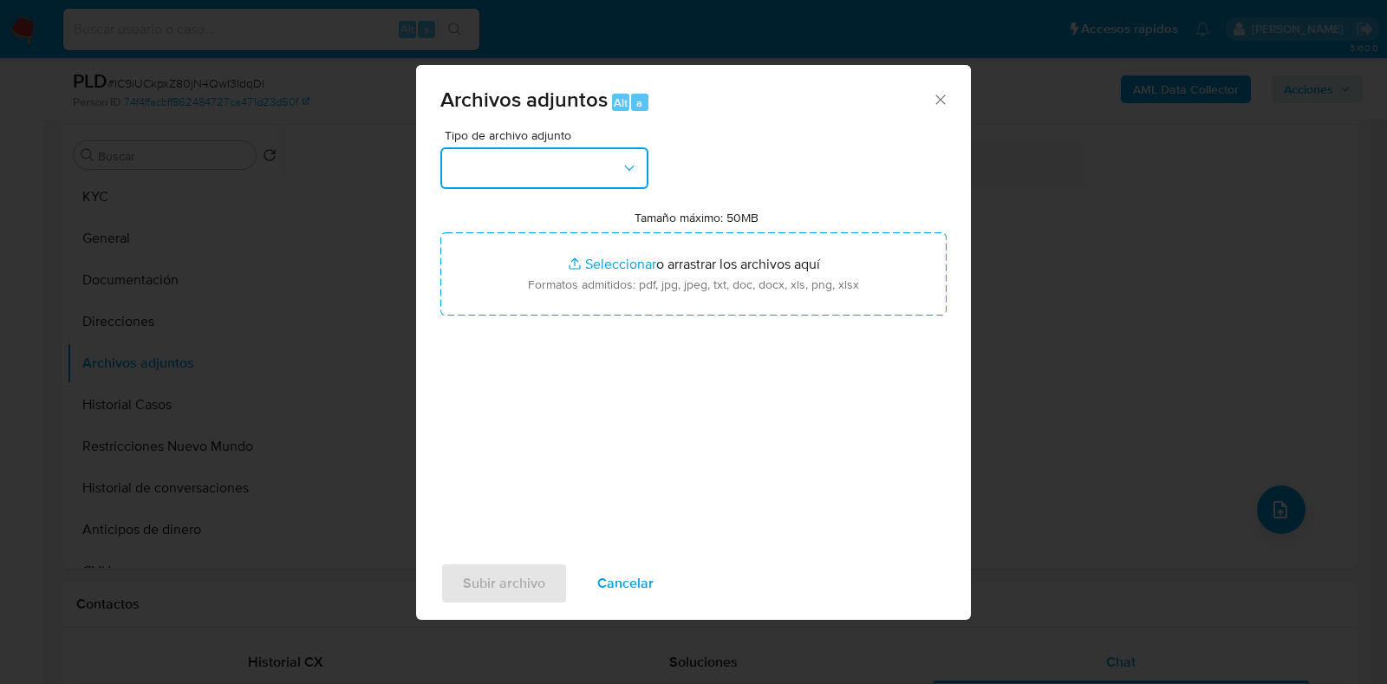
click at [564, 170] on button "button" at bounding box center [544, 168] width 208 height 42
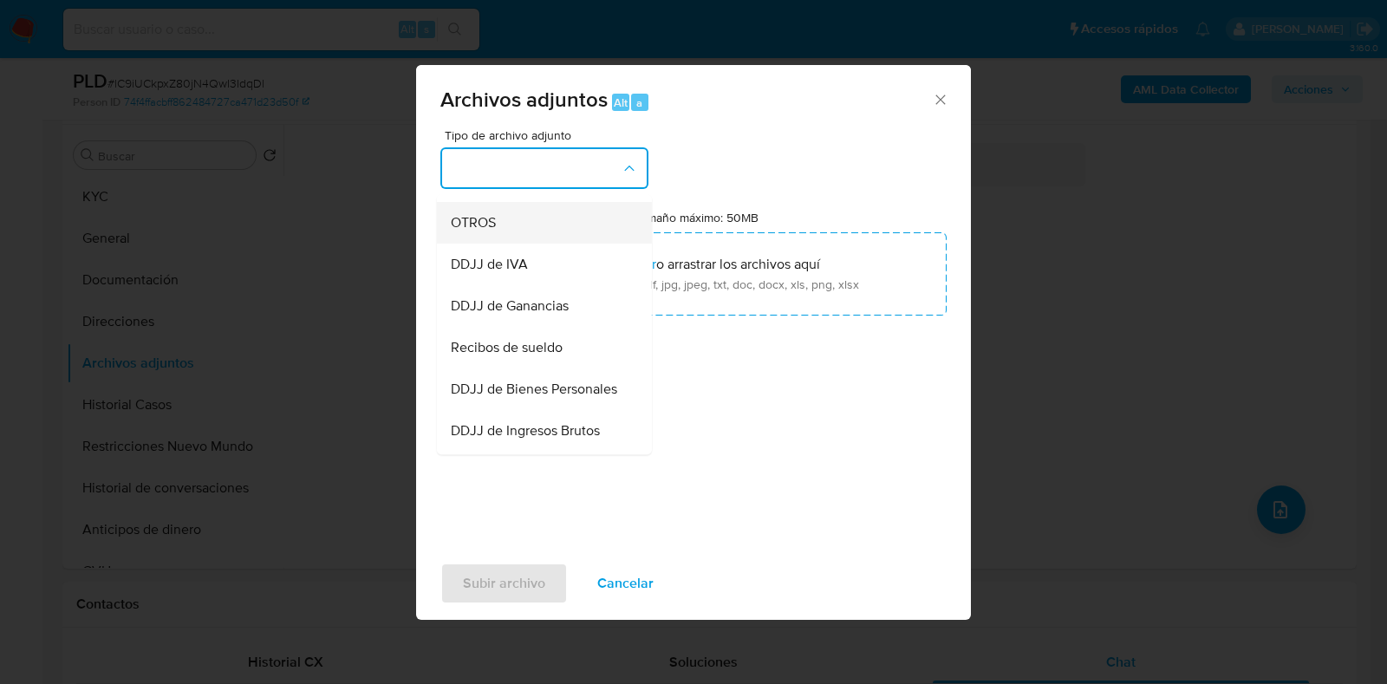
click at [511, 244] on div "OTROS" at bounding box center [539, 223] width 177 height 42
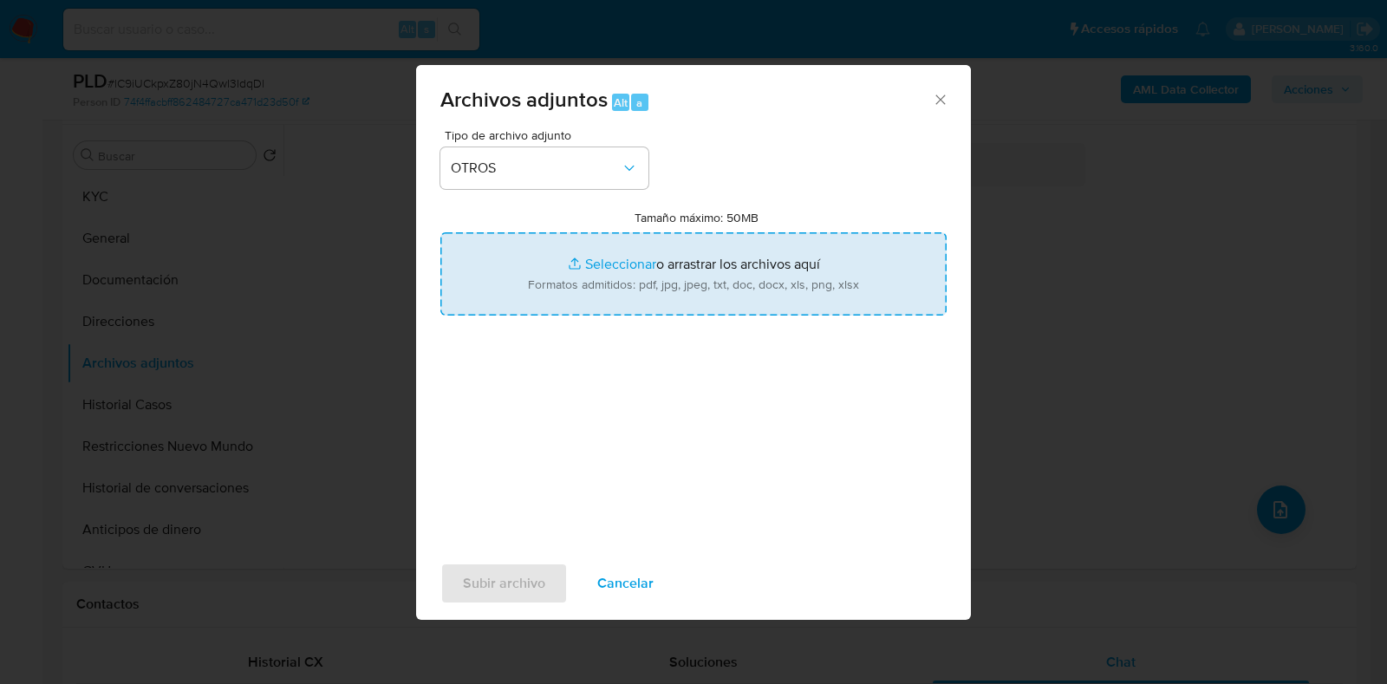
type input "C:\fakepath\Calculador de ingresos.xlsx"
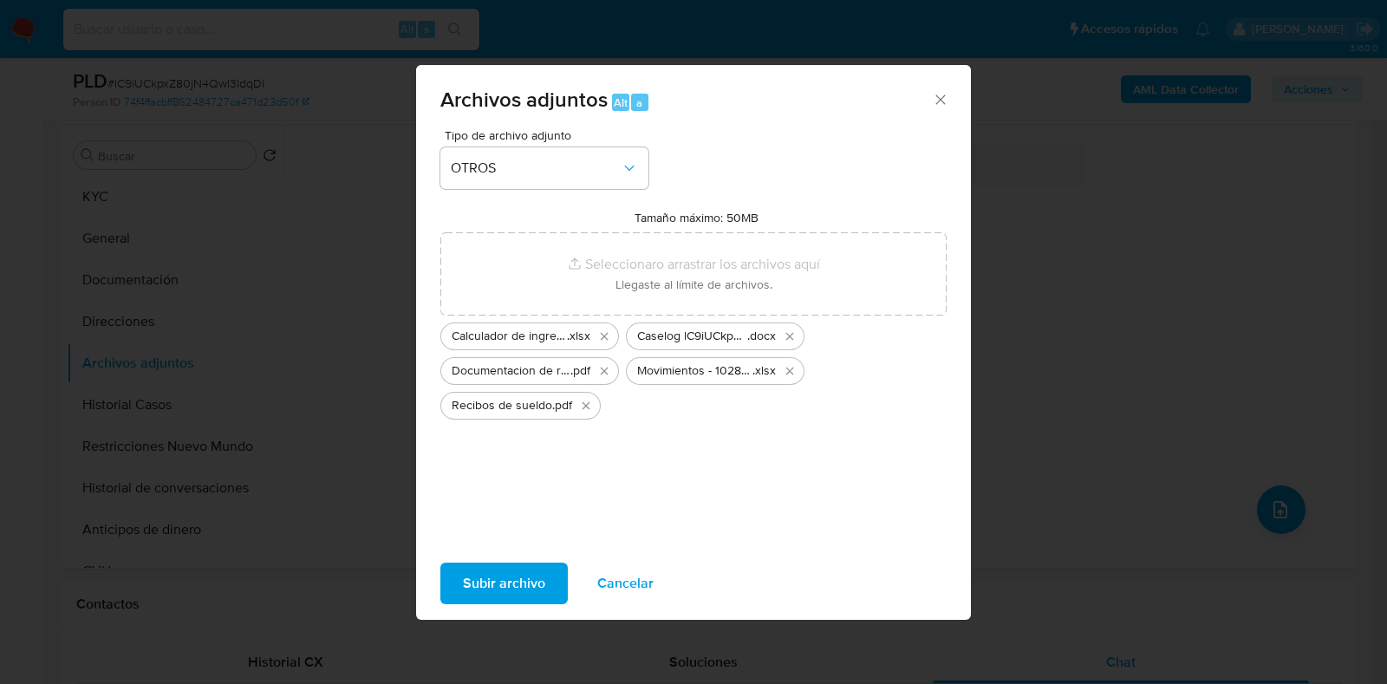
click at [525, 583] on span "Subir archivo" at bounding box center [504, 583] width 82 height 38
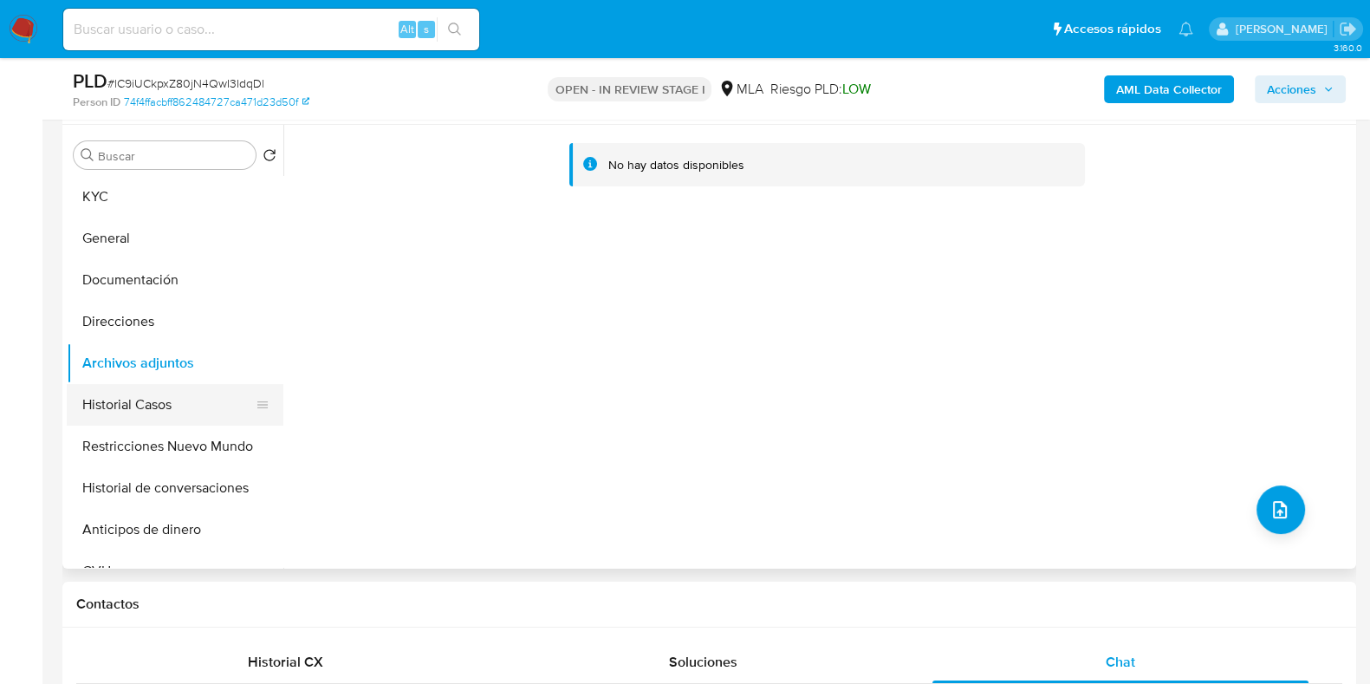
click at [135, 400] on button "Historial Casos" at bounding box center [168, 405] width 203 height 42
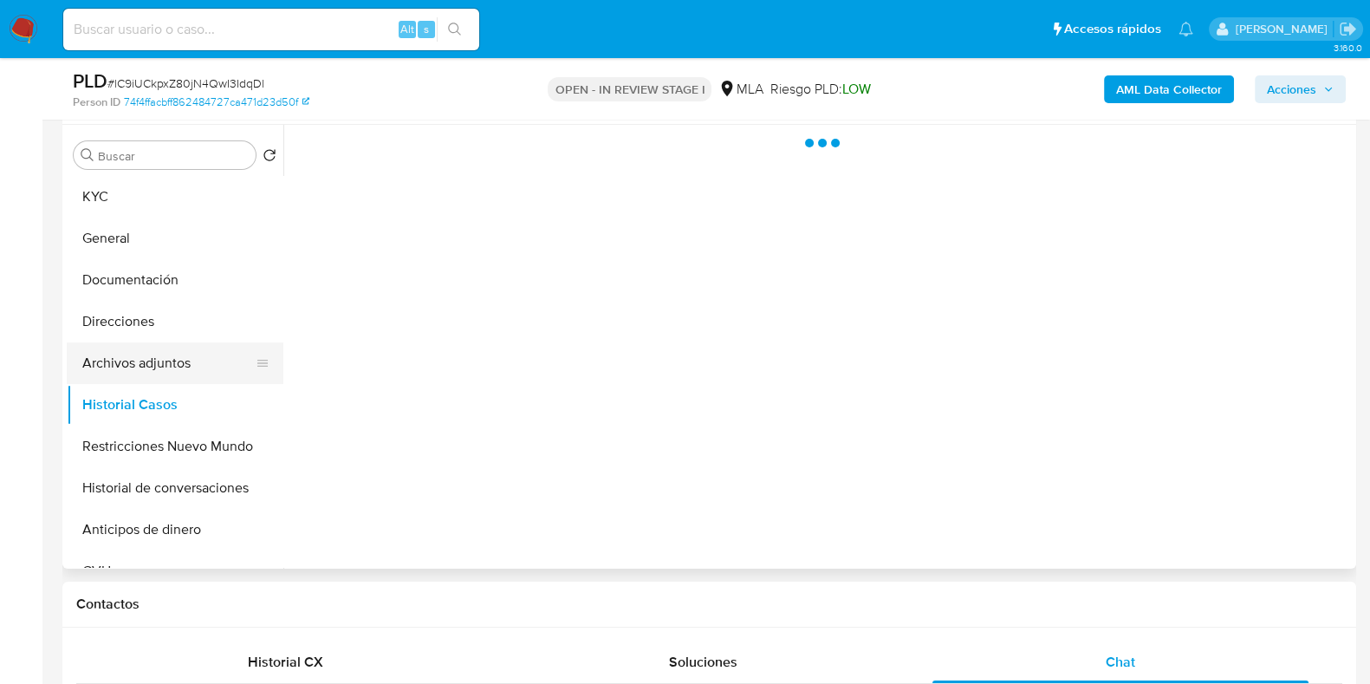
click at [130, 366] on button "Archivos adjuntos" at bounding box center [168, 363] width 203 height 42
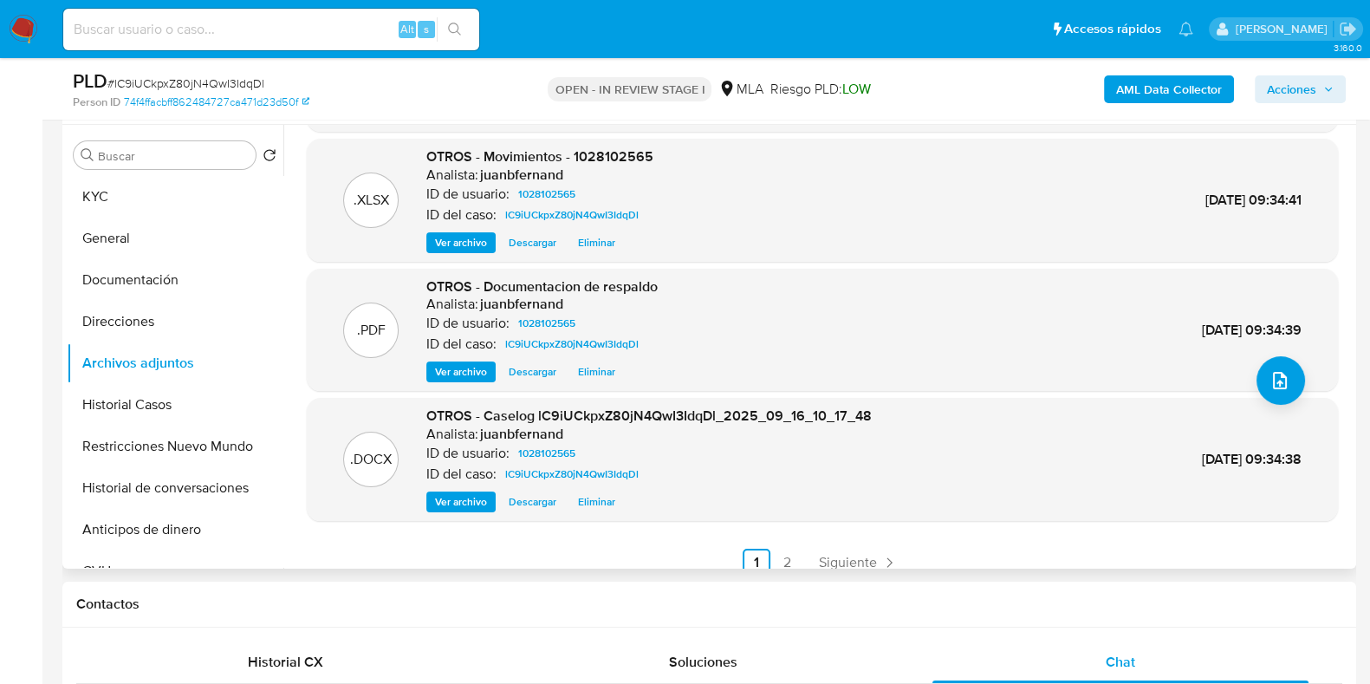
scroll to position [146, 0]
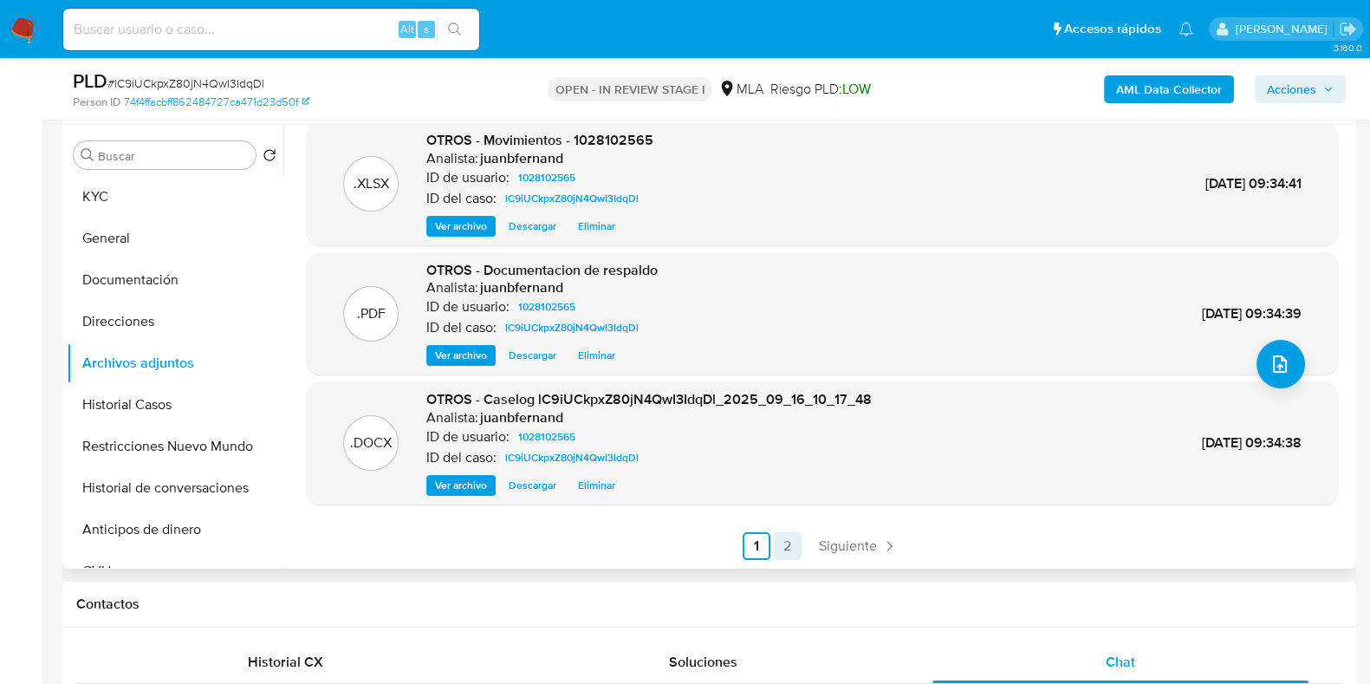
click at [789, 557] on link "2" at bounding box center [788, 546] width 28 height 28
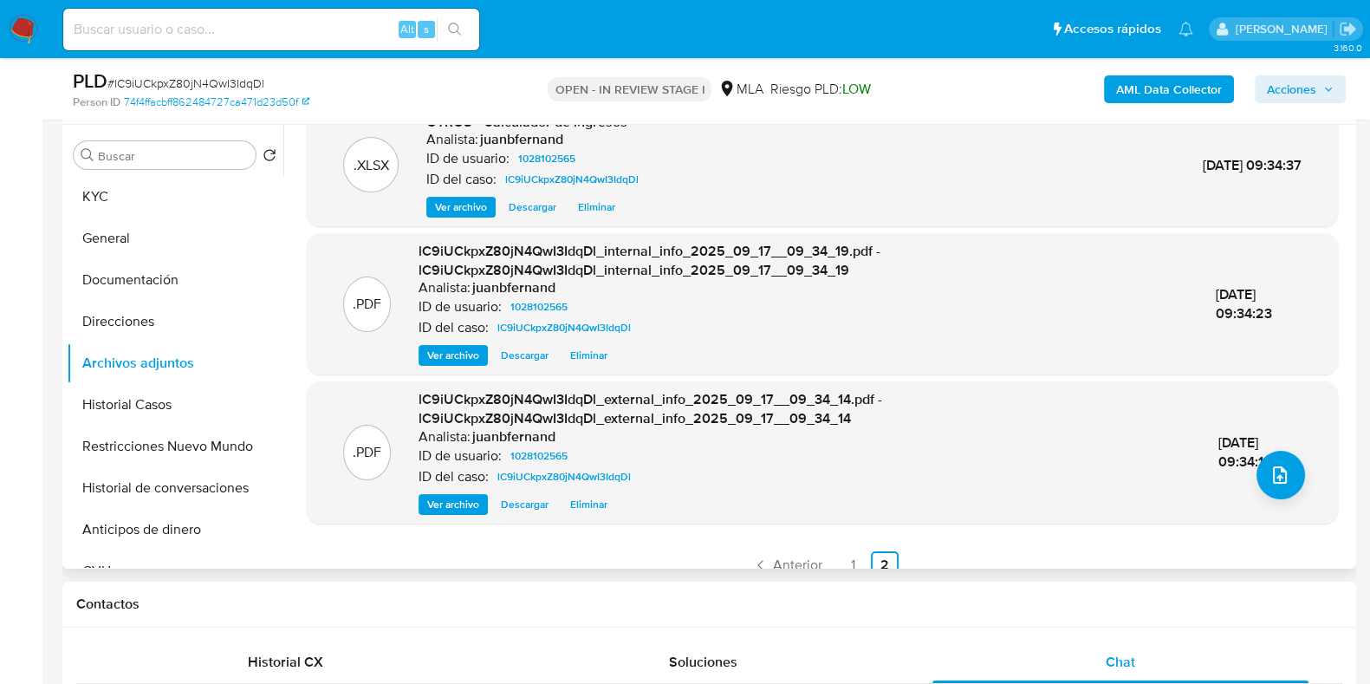
scroll to position [54, 0]
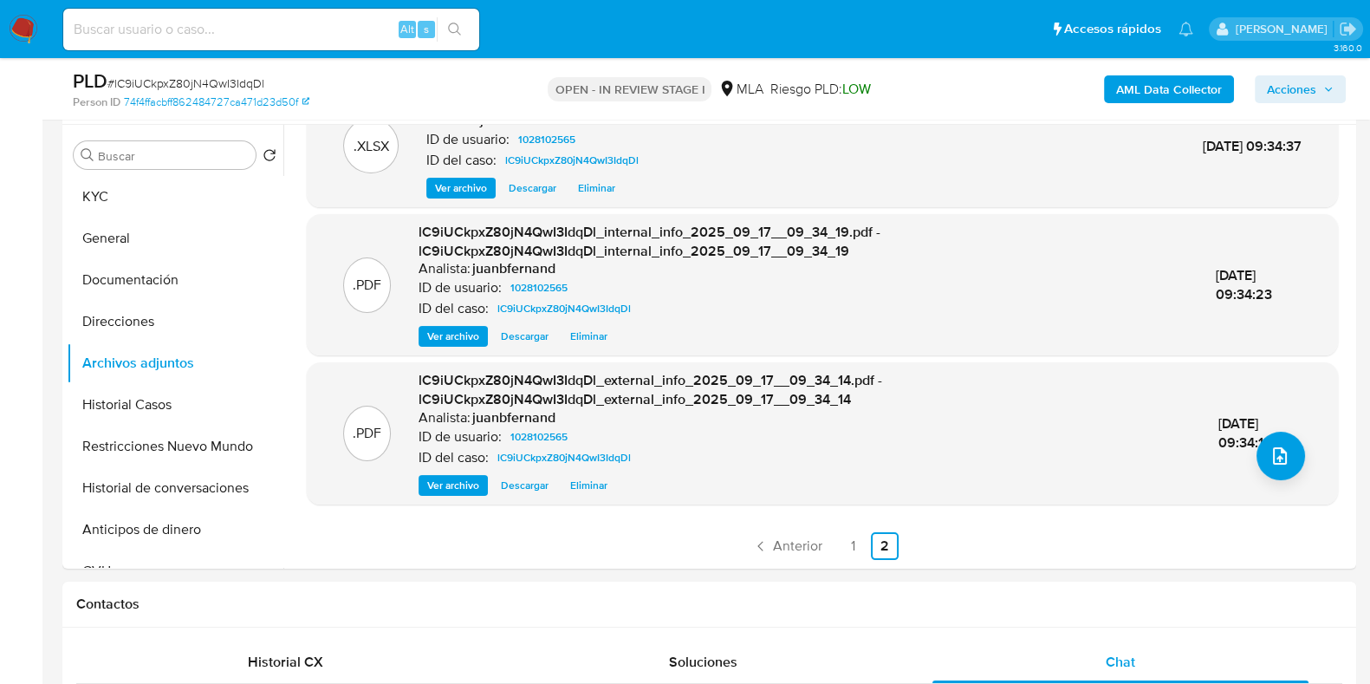
click at [1302, 87] on span "Acciones" at bounding box center [1291, 89] width 49 height 28
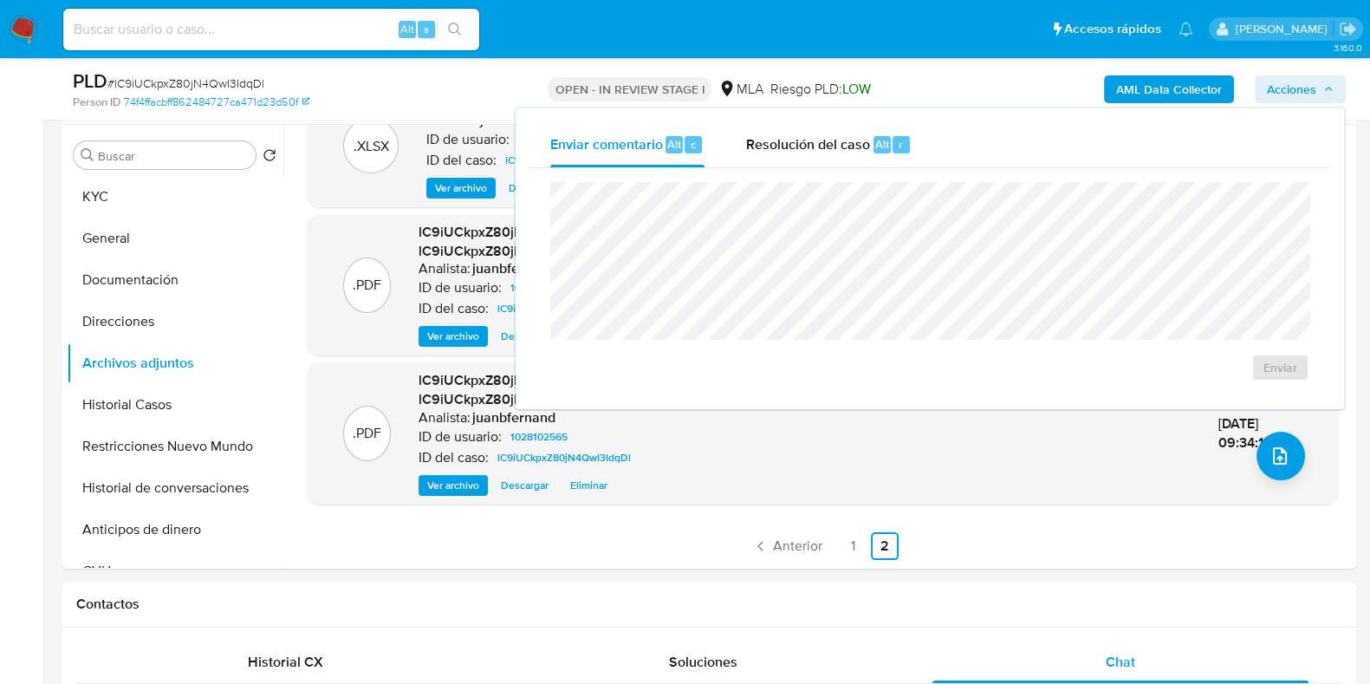
drag, startPoint x: 836, startPoint y: 124, endPoint x: 825, endPoint y: 173, distance: 50.7
click at [836, 126] on div "Resolución del caso Alt r" at bounding box center [829, 144] width 166 height 45
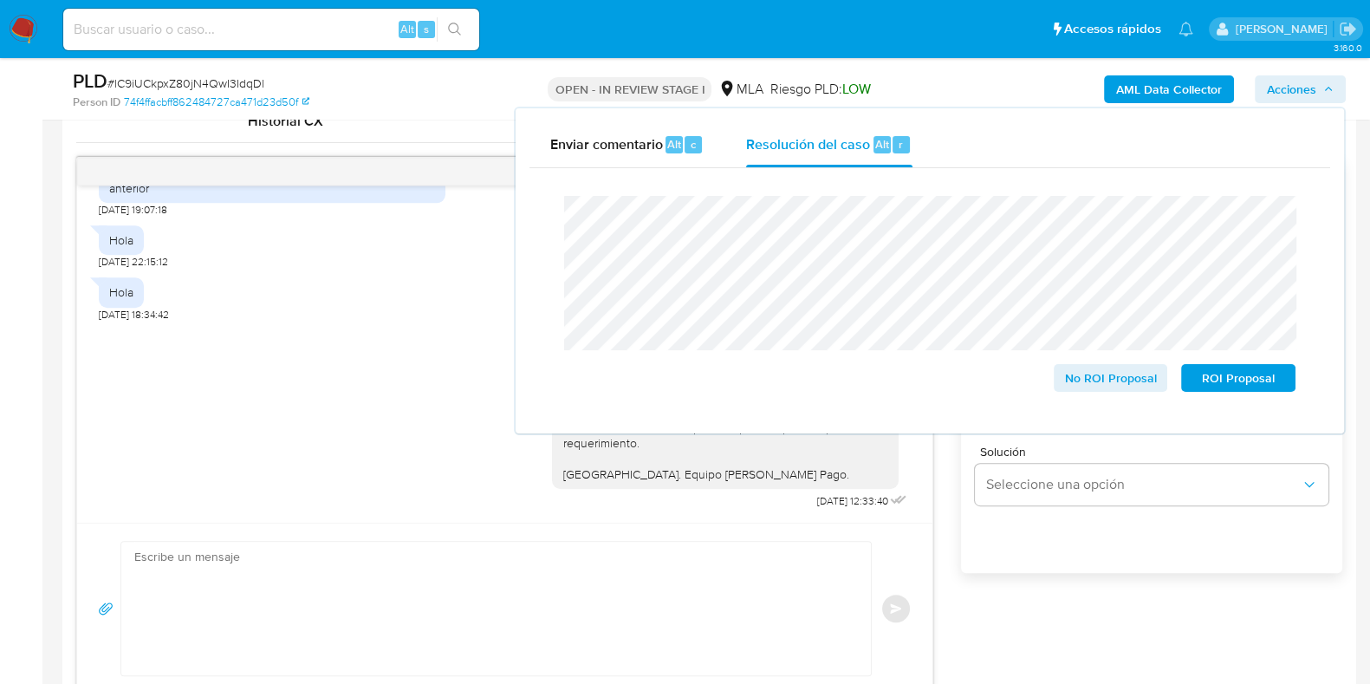
scroll to position [758, 0]
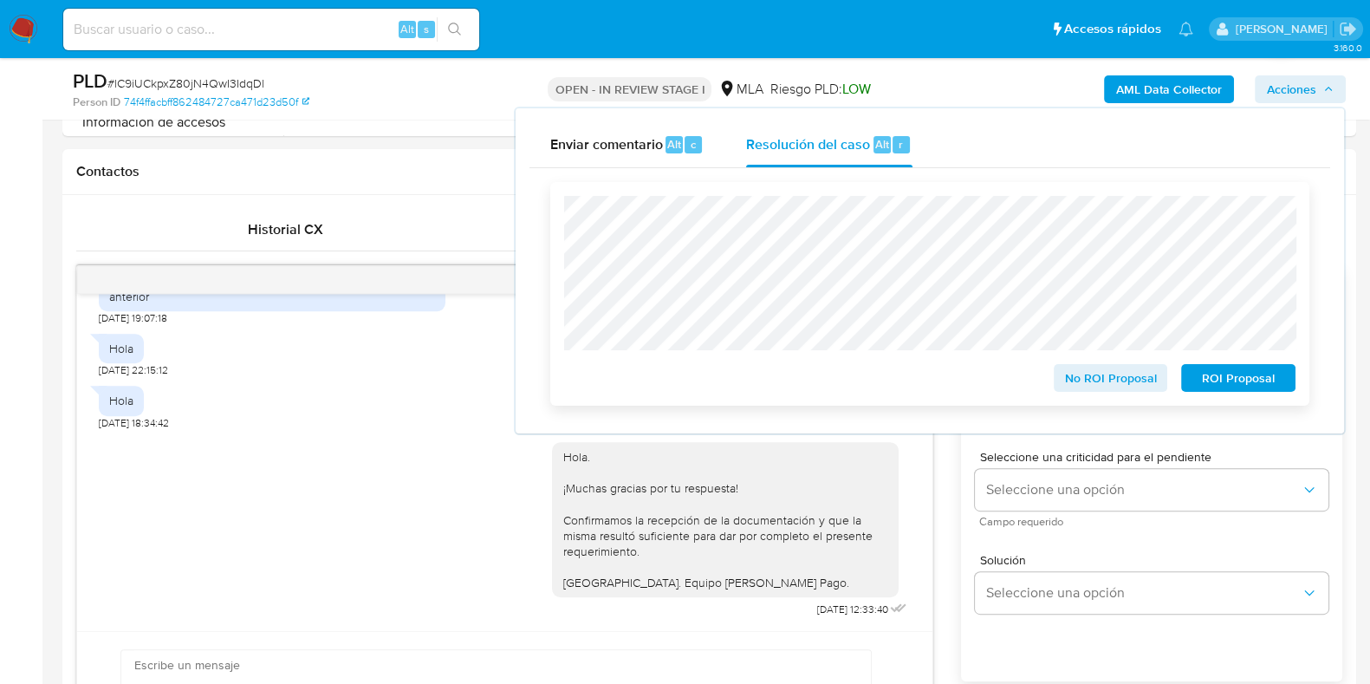
click at [1070, 374] on span "No ROI Proposal" at bounding box center [1111, 378] width 90 height 24
